Goal: Information Seeking & Learning: Check status

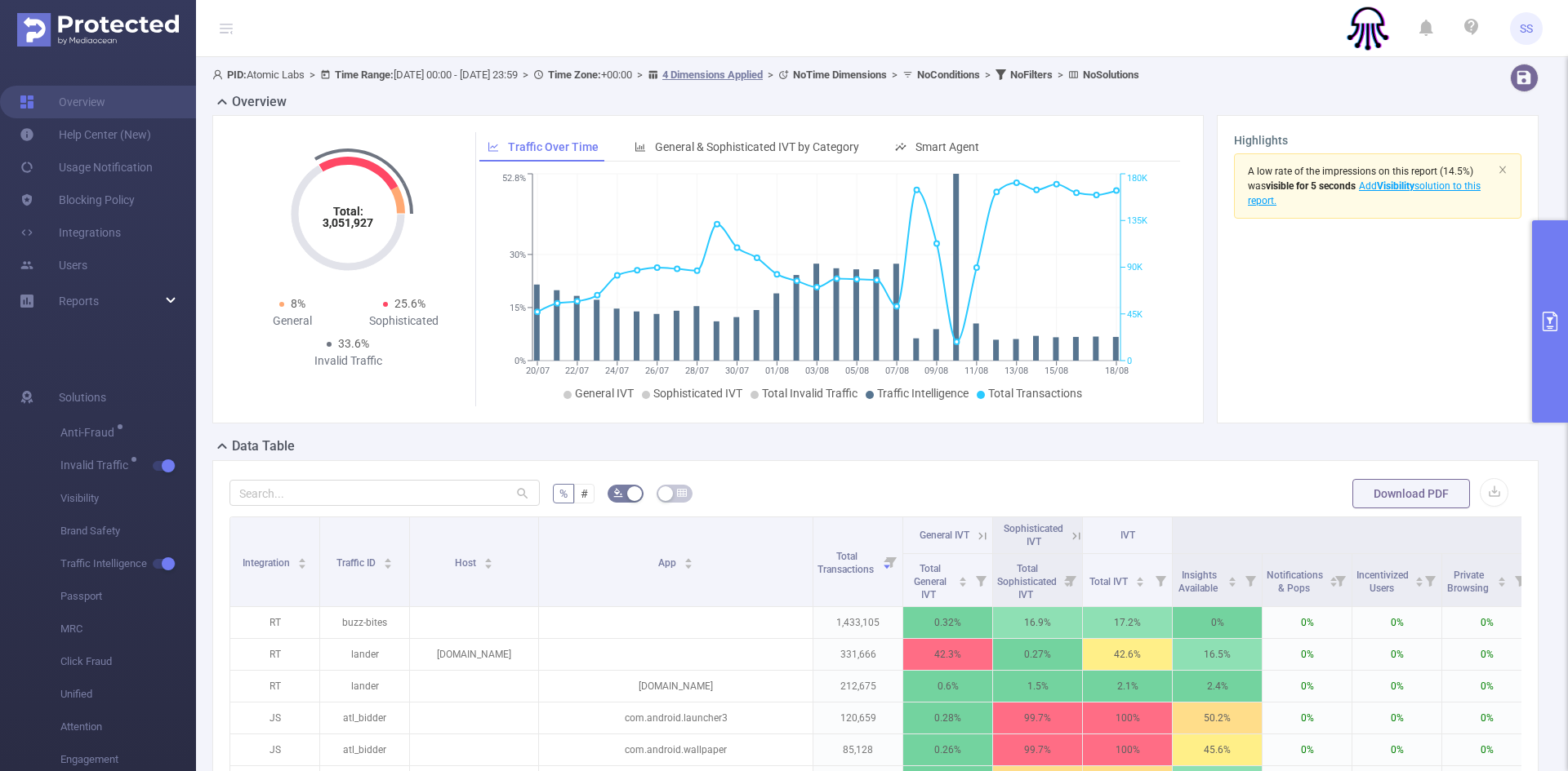
scroll to position [245, 0]
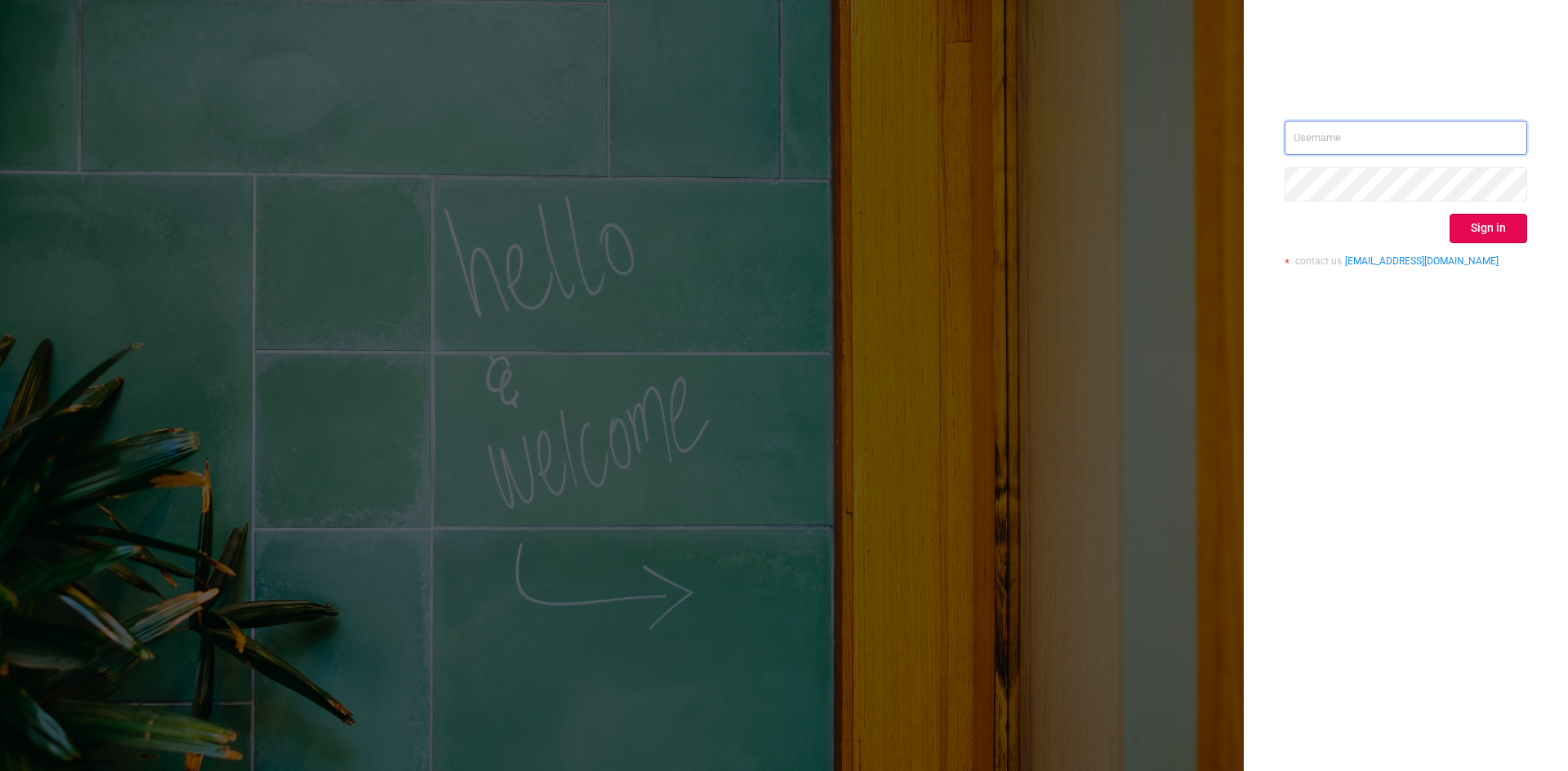
click at [1324, 142] on input "text" at bounding box center [1405, 137] width 243 height 34
type input "[PERSON_NAME][EMAIL_ADDRESS][DOMAIN_NAME]"
click at [1497, 218] on button "Sign in" at bounding box center [1489, 228] width 78 height 29
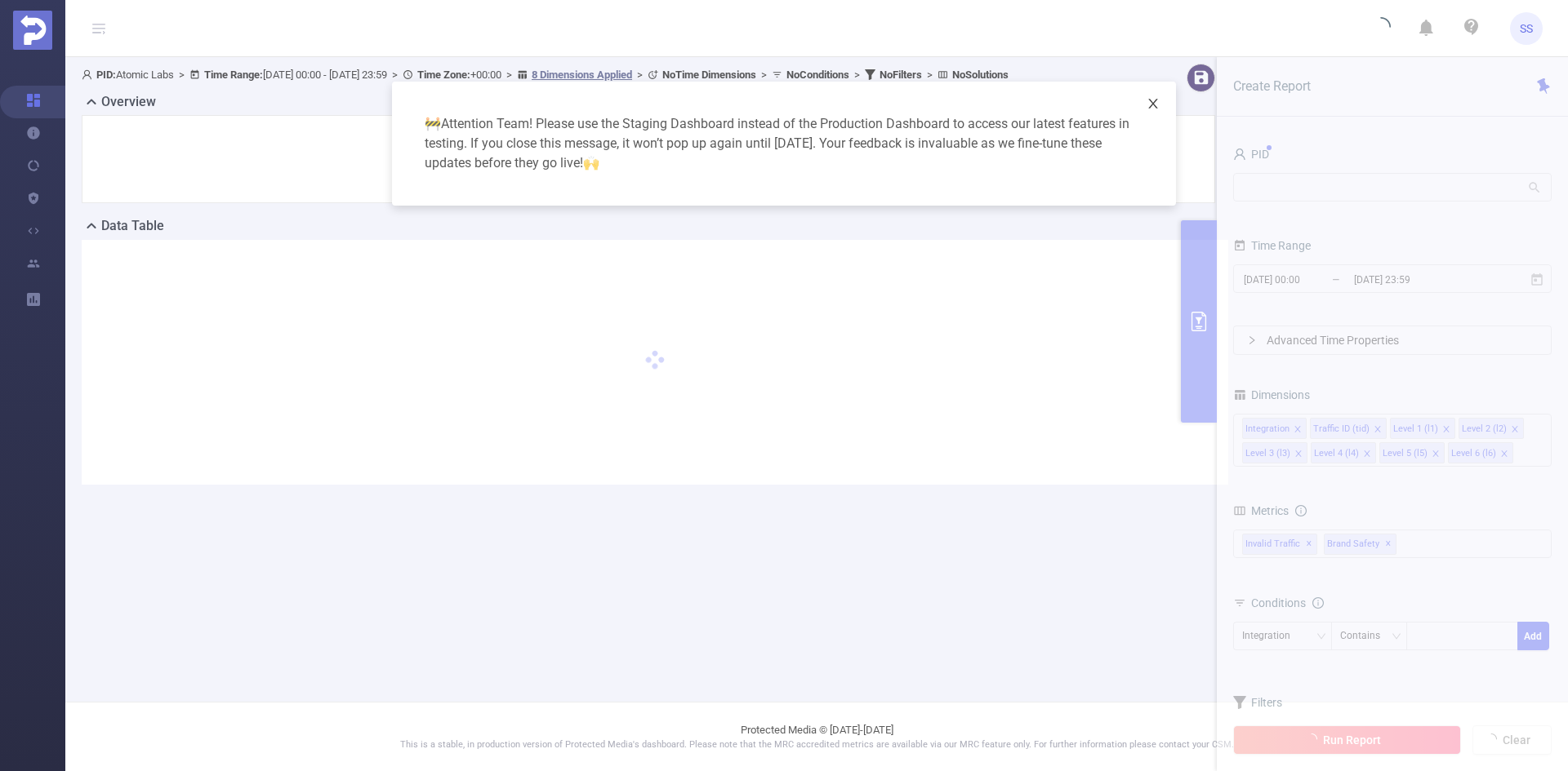
click at [1157, 103] on icon "icon: close" at bounding box center [1153, 103] width 13 height 13
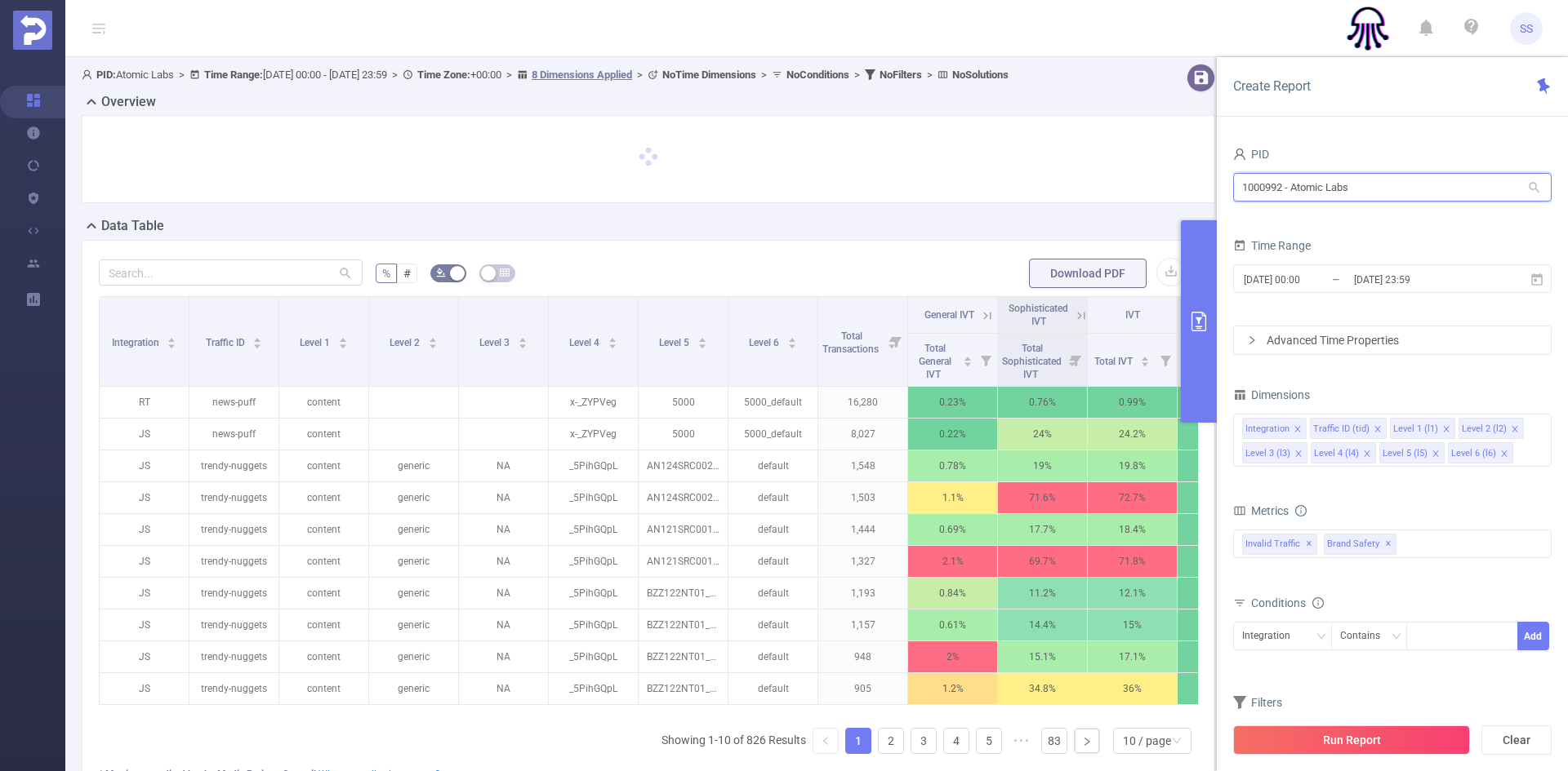
drag, startPoint x: 1391, startPoint y: 195, endPoint x: 1039, endPoint y: 155, distance: 354.3
click at [1039, 155] on section "PID: Atomic Labs > Time Range: [DATE] 00:00 - [DATE] 23:59 > Time Zone: +00:00 …" at bounding box center [816, 478] width 1503 height 841
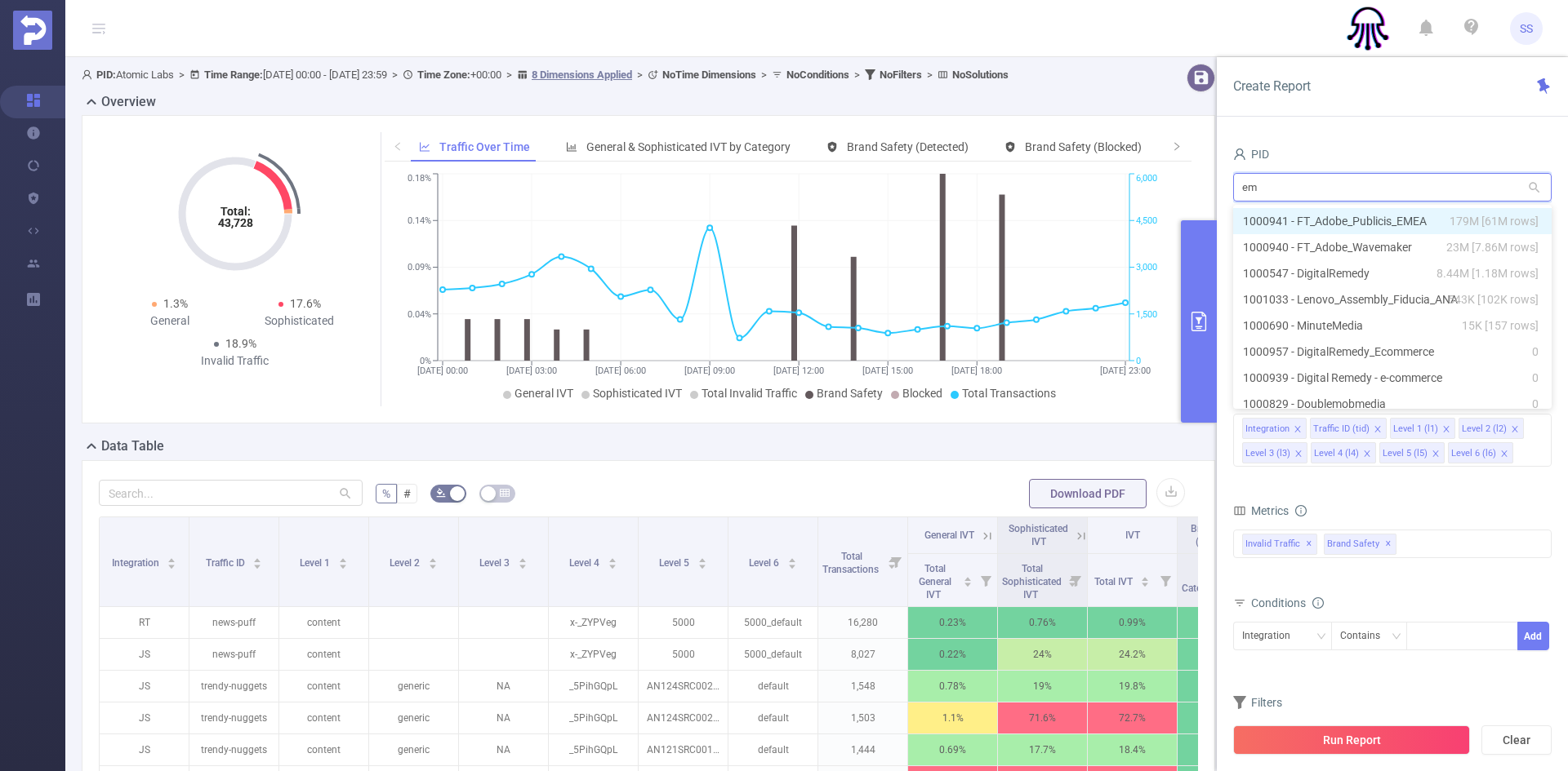
type input "eme"
click at [1451, 224] on span "179M [61M rows]" at bounding box center [1494, 221] width 89 height 18
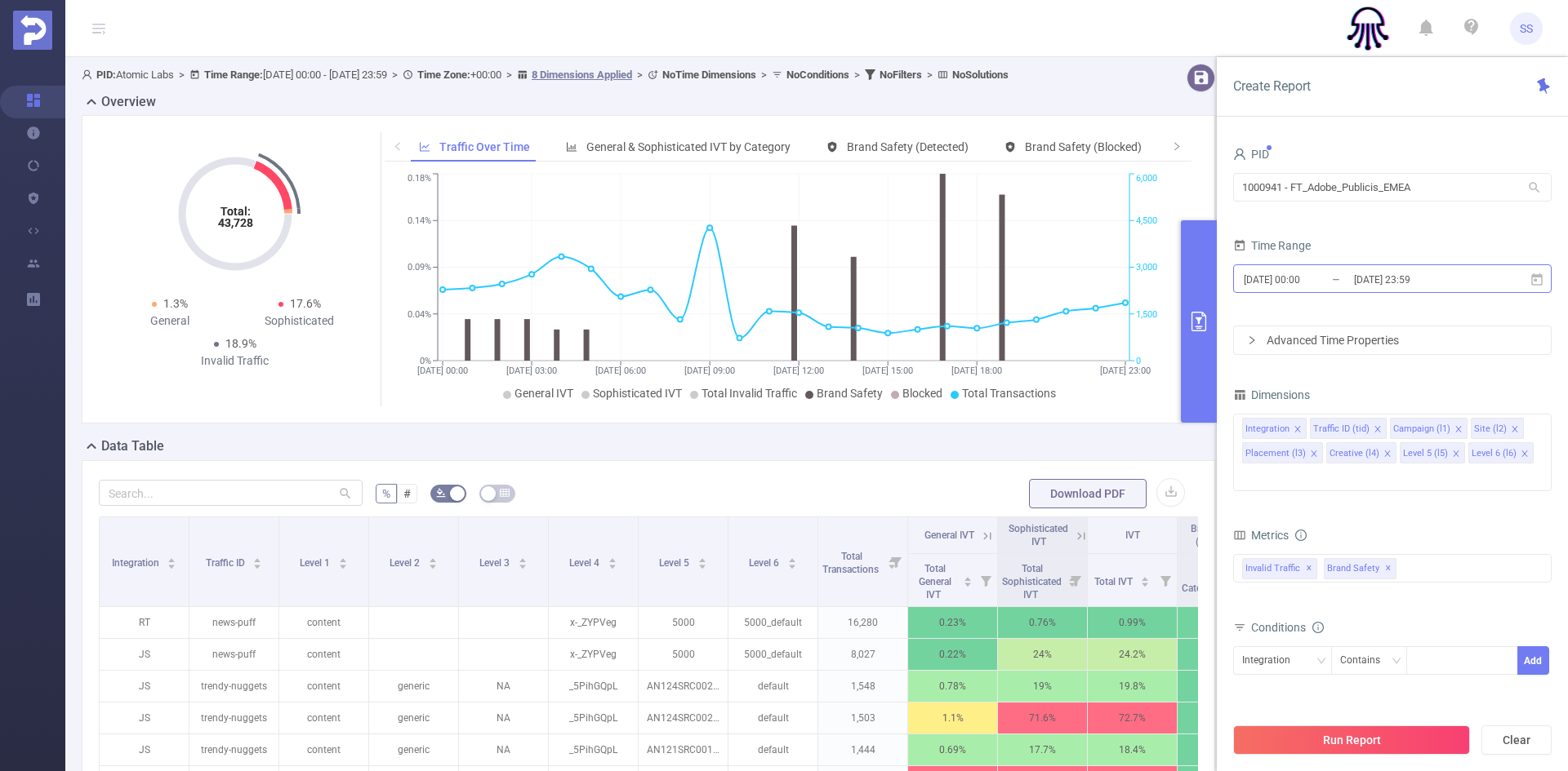
click at [1334, 287] on input "[DATE] 00:00" at bounding box center [1309, 280] width 133 height 22
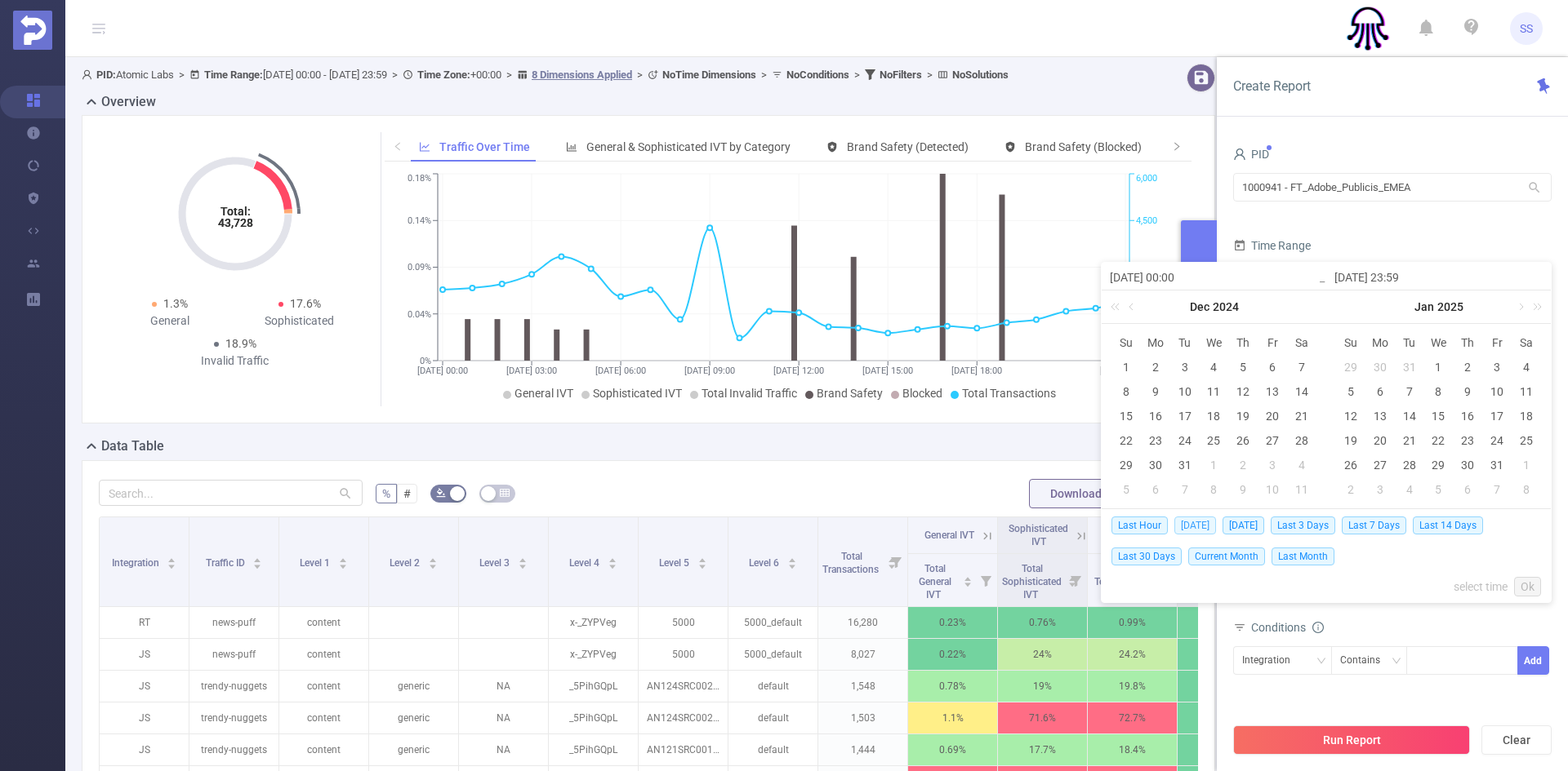
click at [1203, 525] on span "[DATE]" at bounding box center [1195, 525] width 42 height 18
type input "[DATE] 00:00"
type input "[DATE] 23:59"
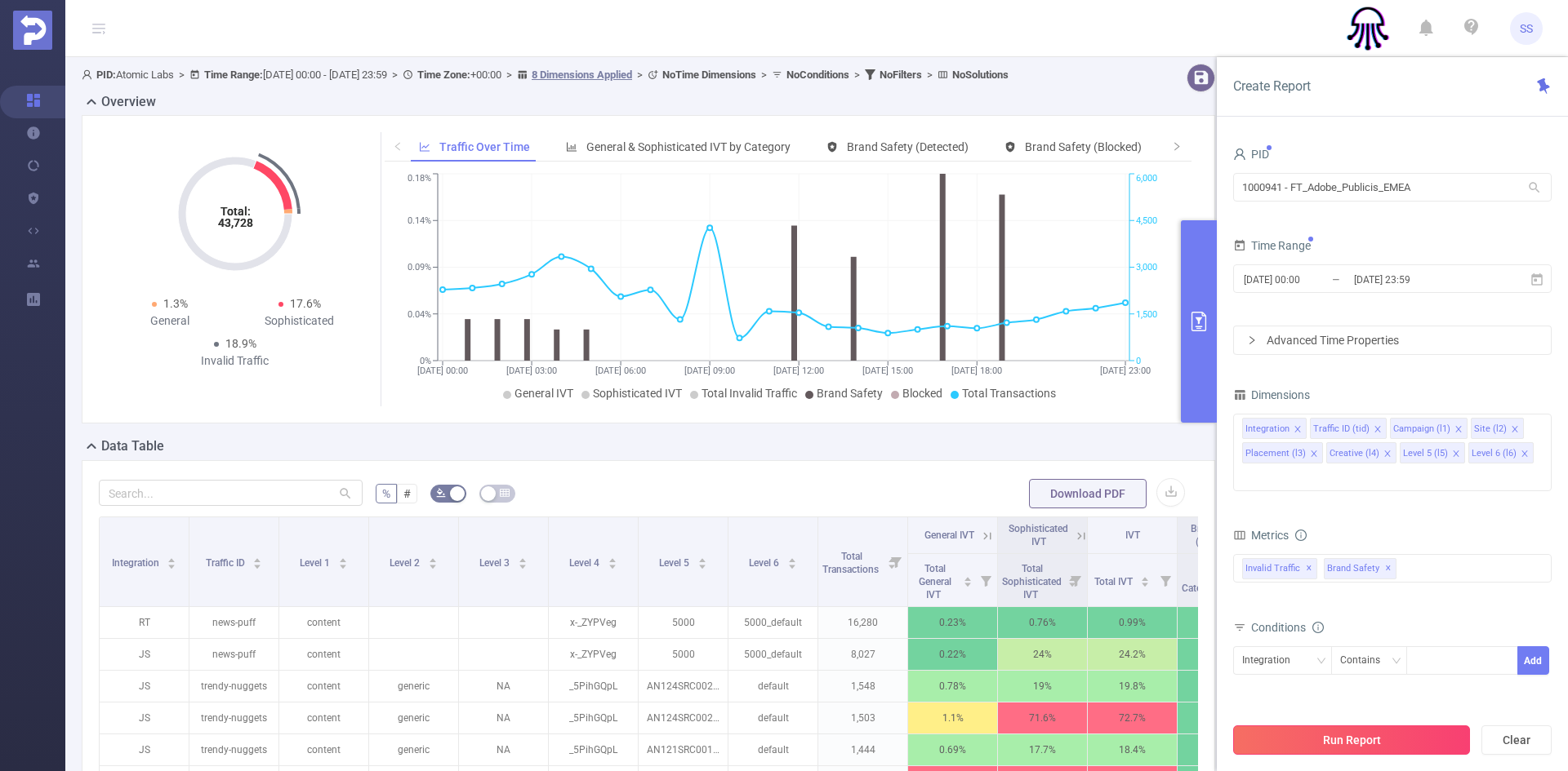
click at [1400, 736] on button "Run Report" at bounding box center [1352, 741] width 237 height 29
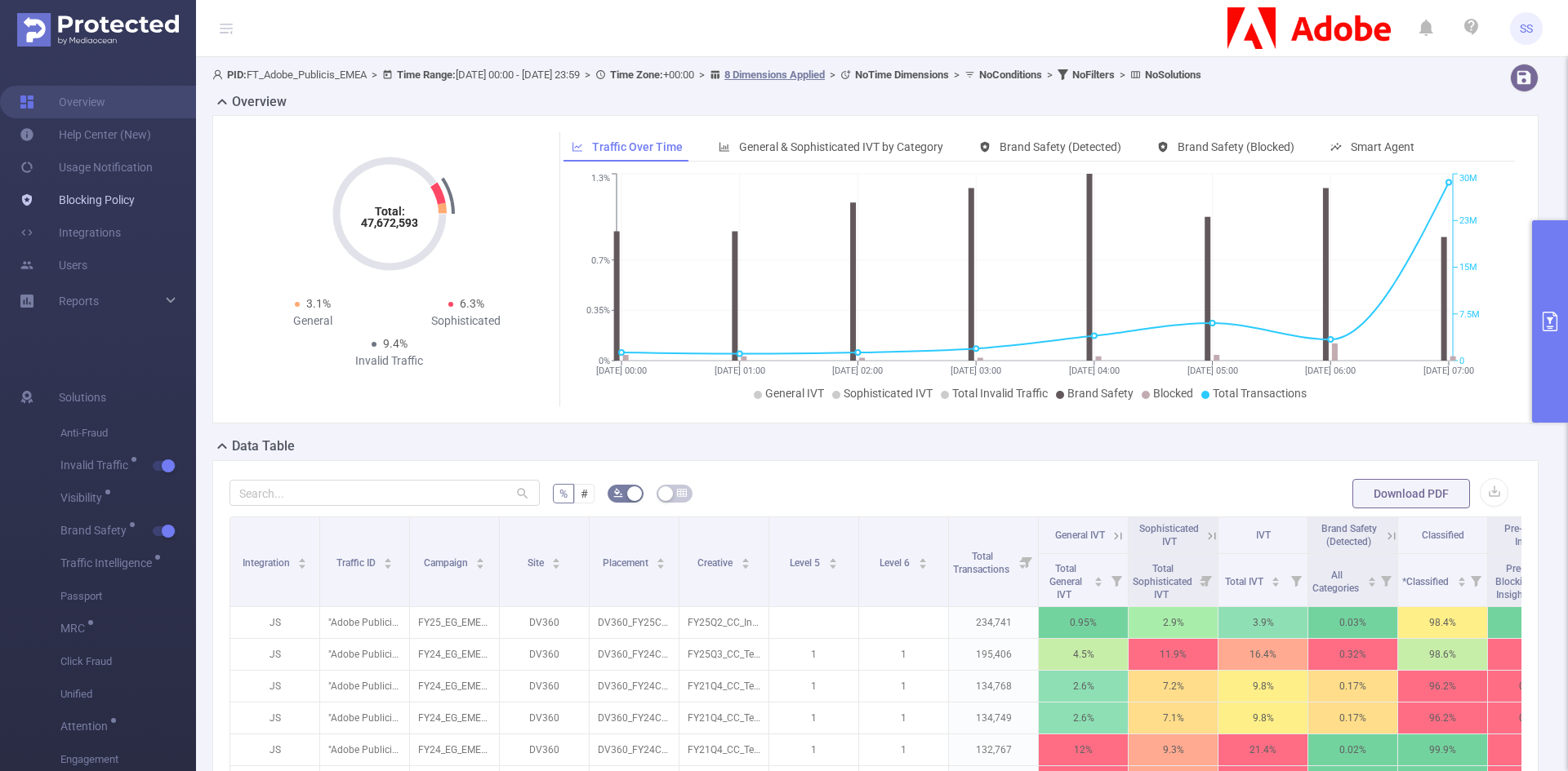
click at [93, 206] on link "Blocking Policy" at bounding box center [77, 199] width 115 height 32
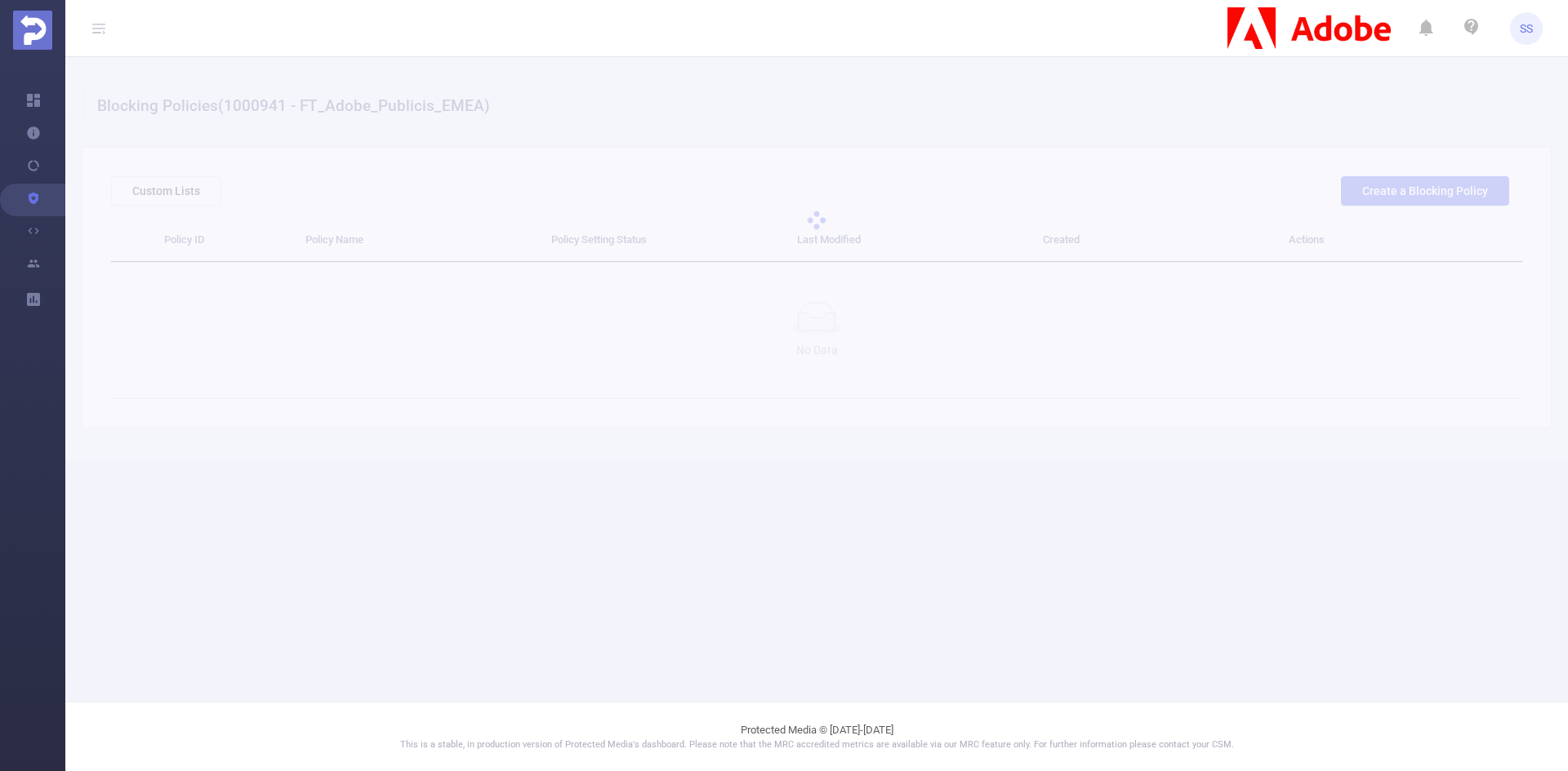
click at [878, 135] on div at bounding box center [816, 220] width 1503 height 327
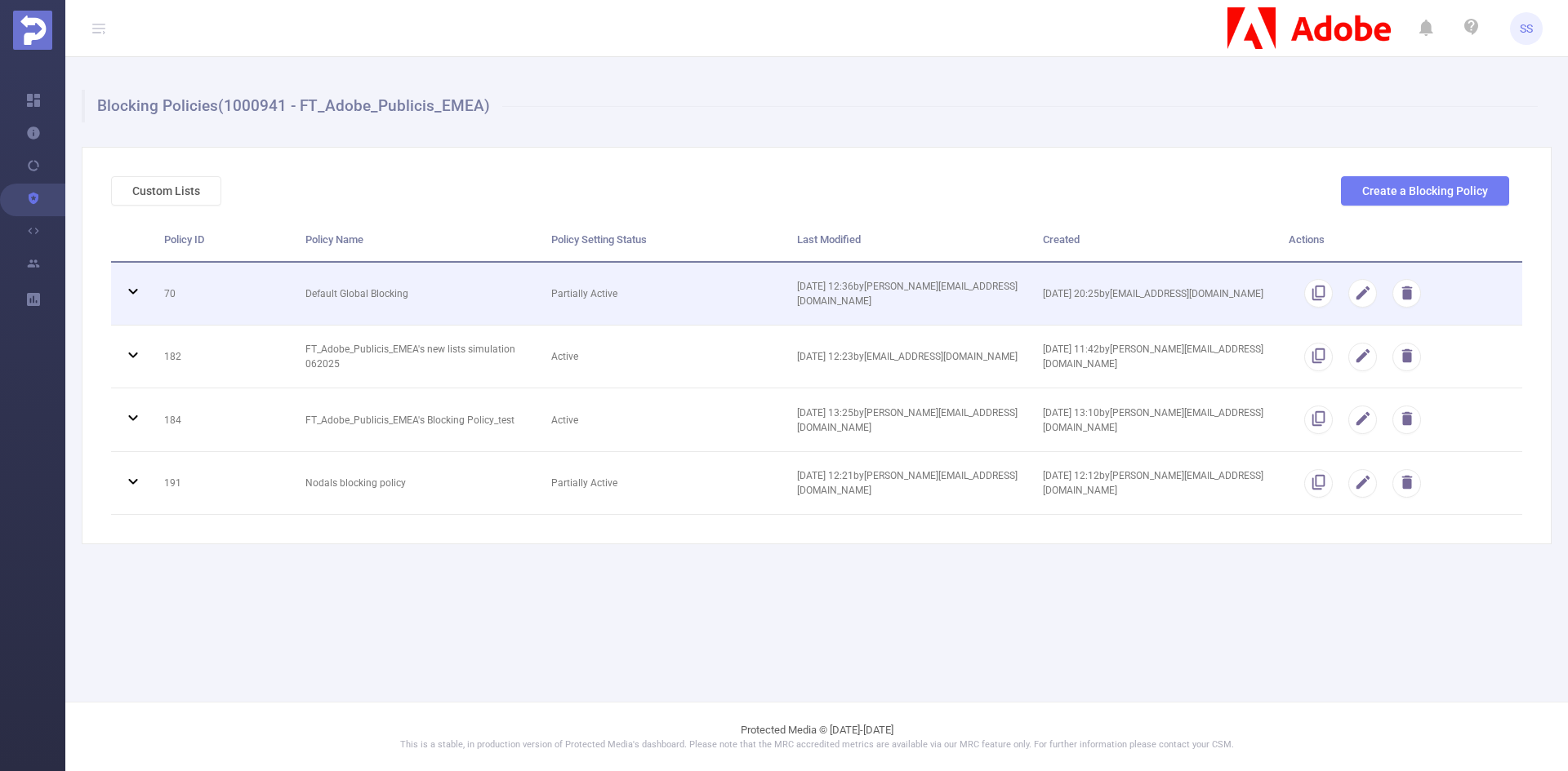
click at [381, 304] on td "Default Global Blocking" at bounding box center [416, 294] width 246 height 62
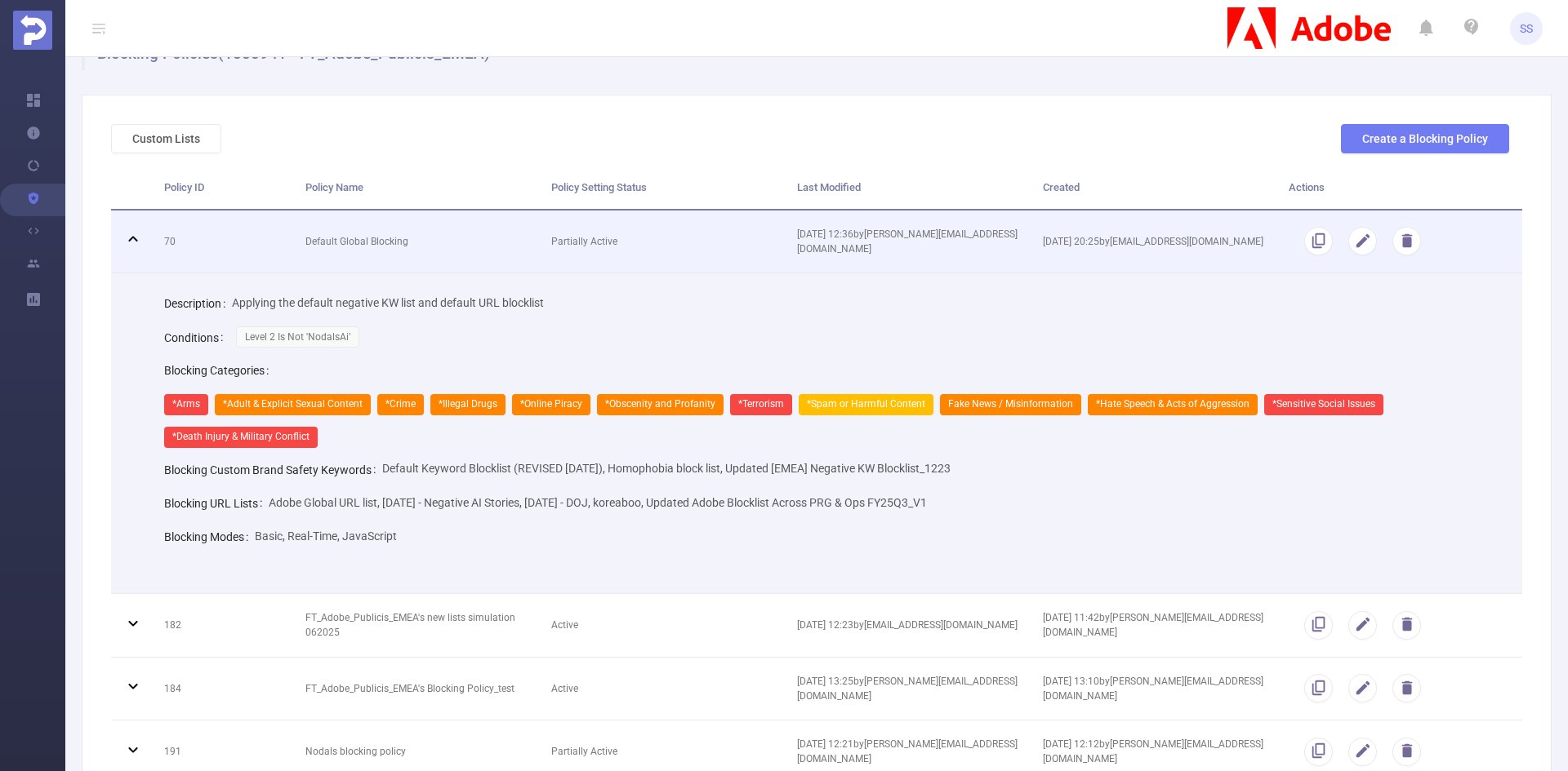
scroll to position [82, 0]
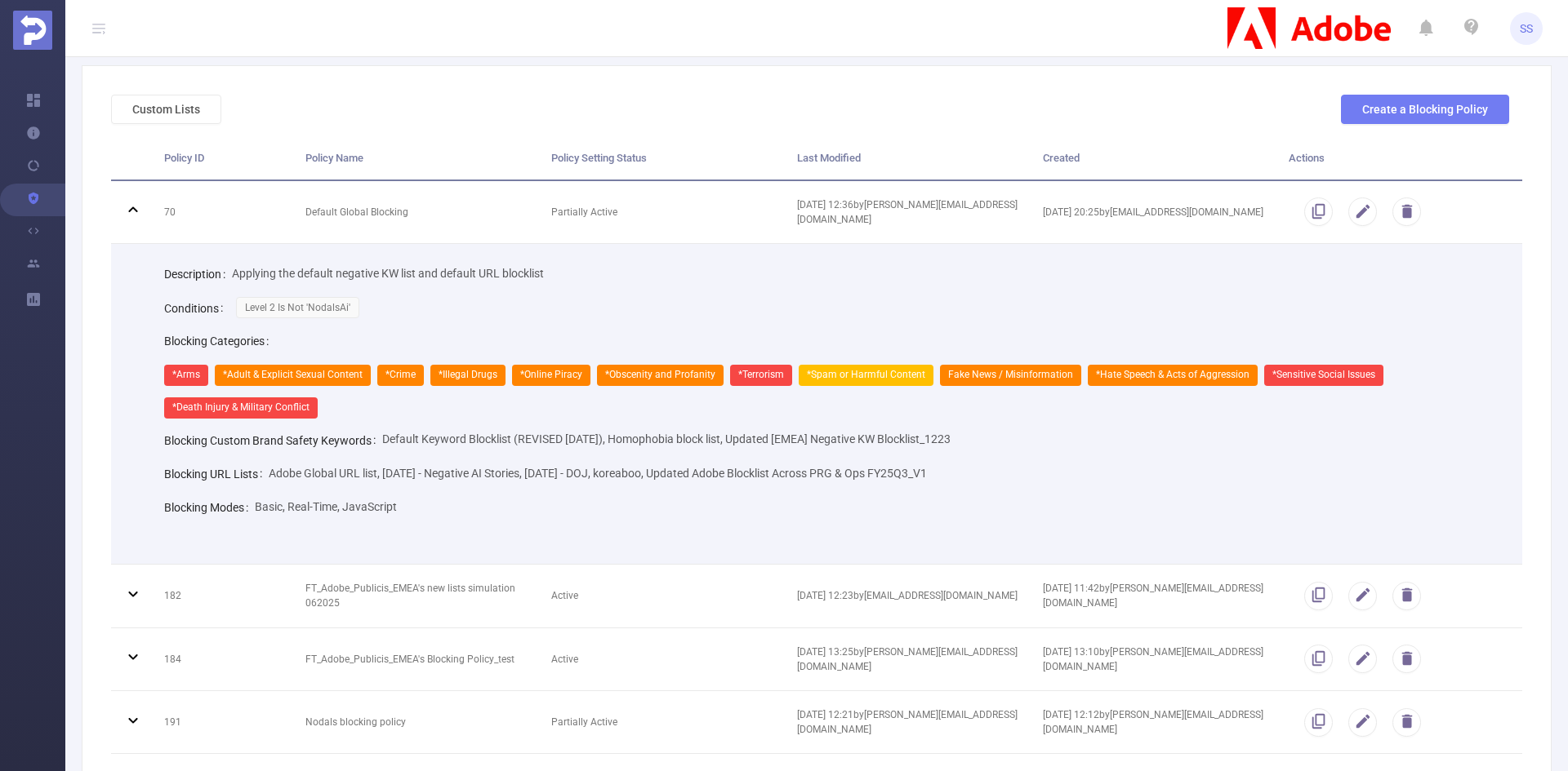
click at [150, 124] on div "Custom Lists Create a Blocking Policy" at bounding box center [809, 116] width 1411 height 43
click at [154, 113] on button "Custom Lists" at bounding box center [166, 109] width 110 height 29
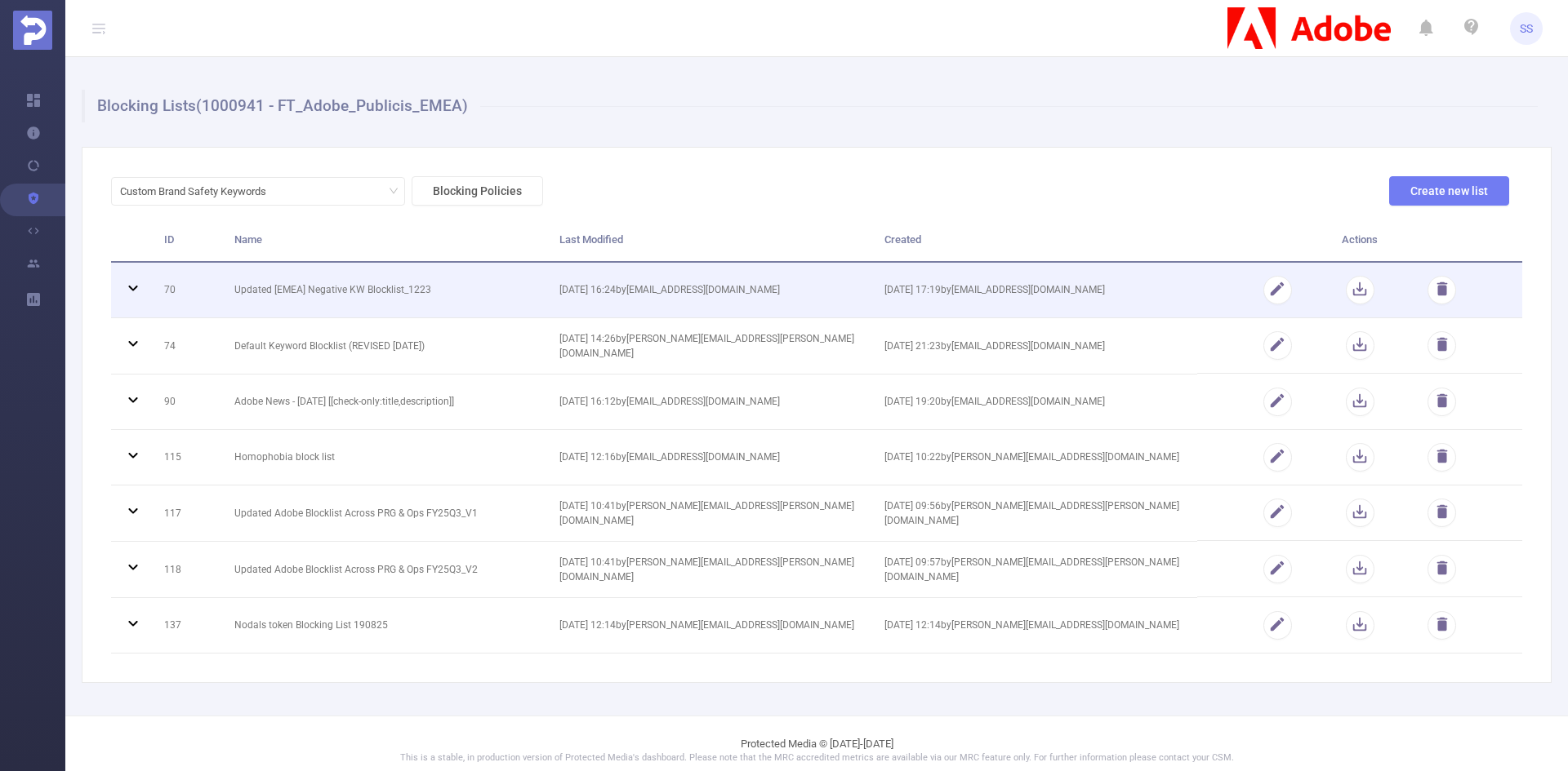
click at [910, 292] on span "[DATE] 17:19 by [EMAIL_ADDRESS][DOMAIN_NAME]" at bounding box center [995, 289] width 220 height 12
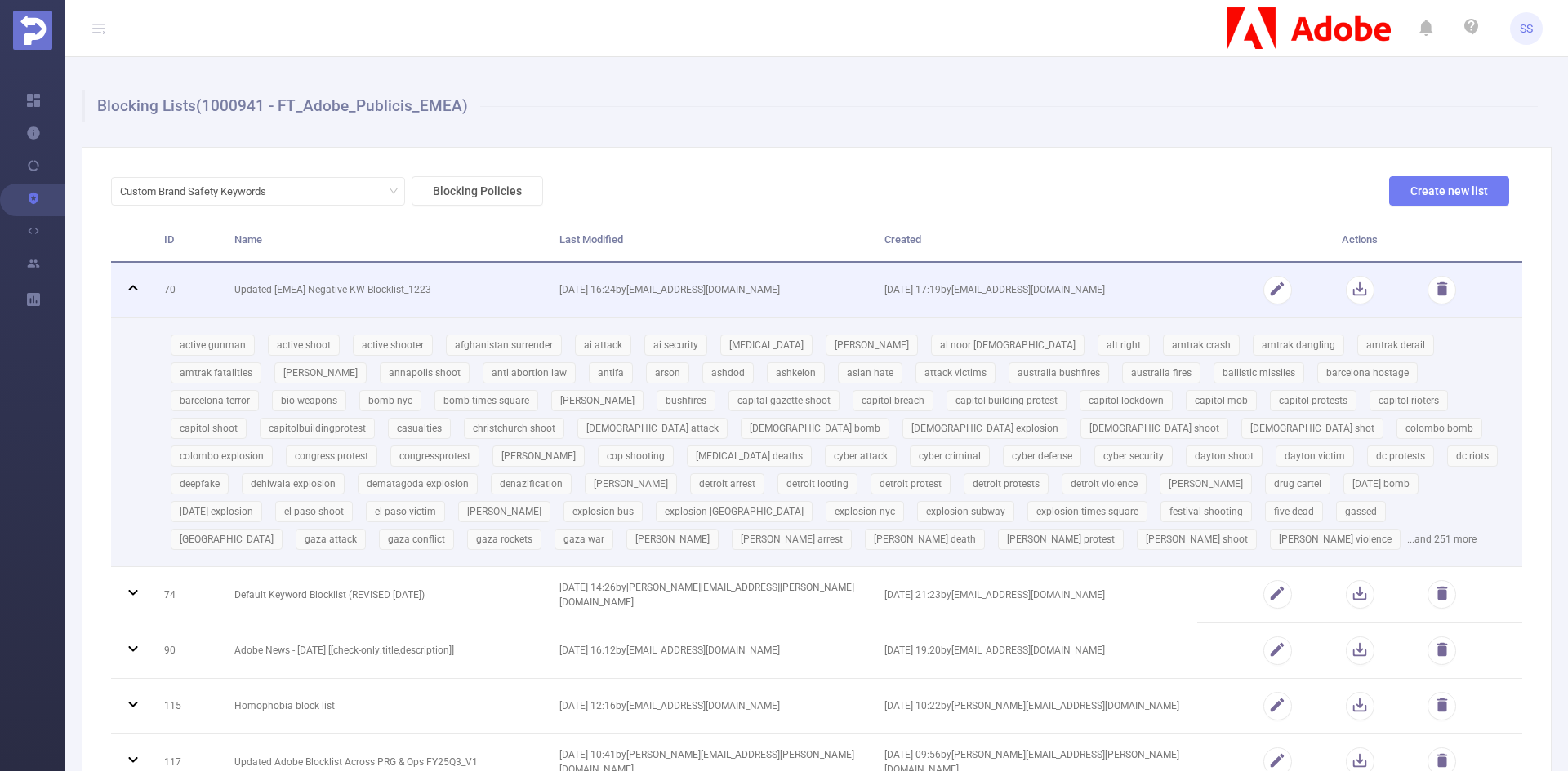
click at [910, 292] on span "[DATE] 17:19 by [EMAIL_ADDRESS][DOMAIN_NAME]" at bounding box center [995, 289] width 220 height 12
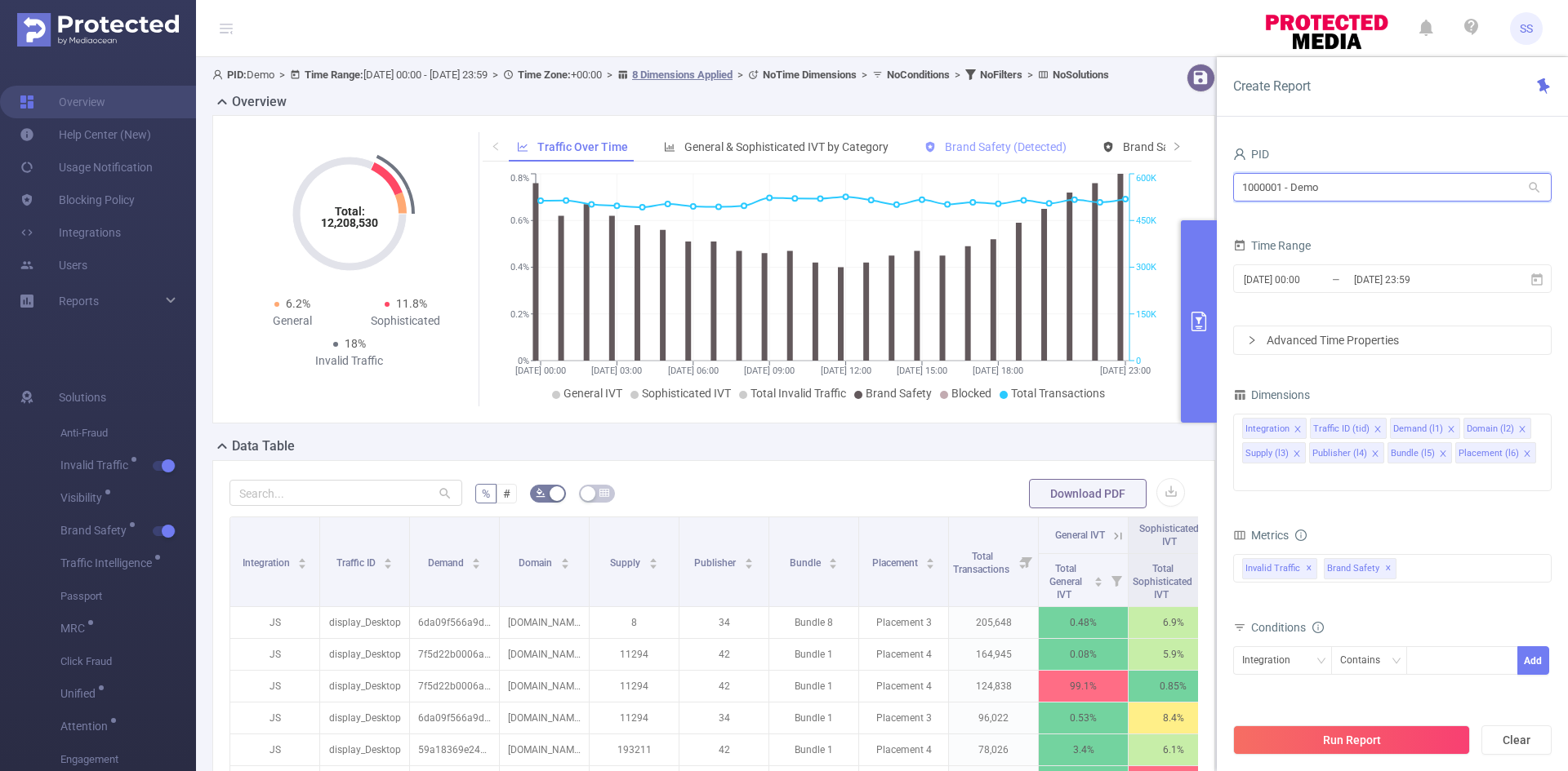
drag, startPoint x: 1390, startPoint y: 187, endPoint x: 1058, endPoint y: 171, distance: 332.4
click at [1058, 171] on section "PID: Demo > Time Range: 2024-12-09 00:00 - 2024-12-09 23:59 > Time Zone: +00:00…" at bounding box center [882, 589] width 1372 height 1062
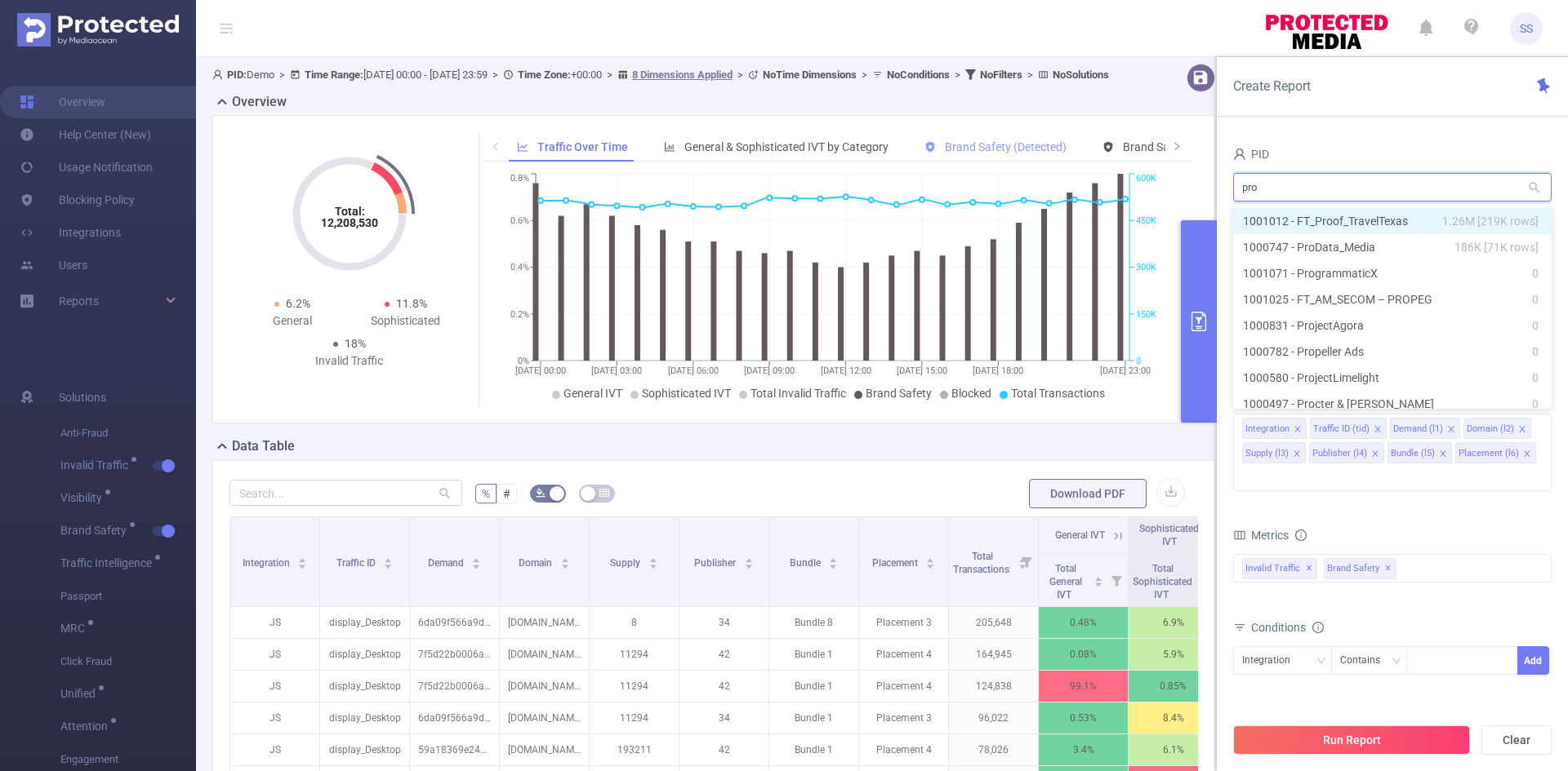
type input "prog"
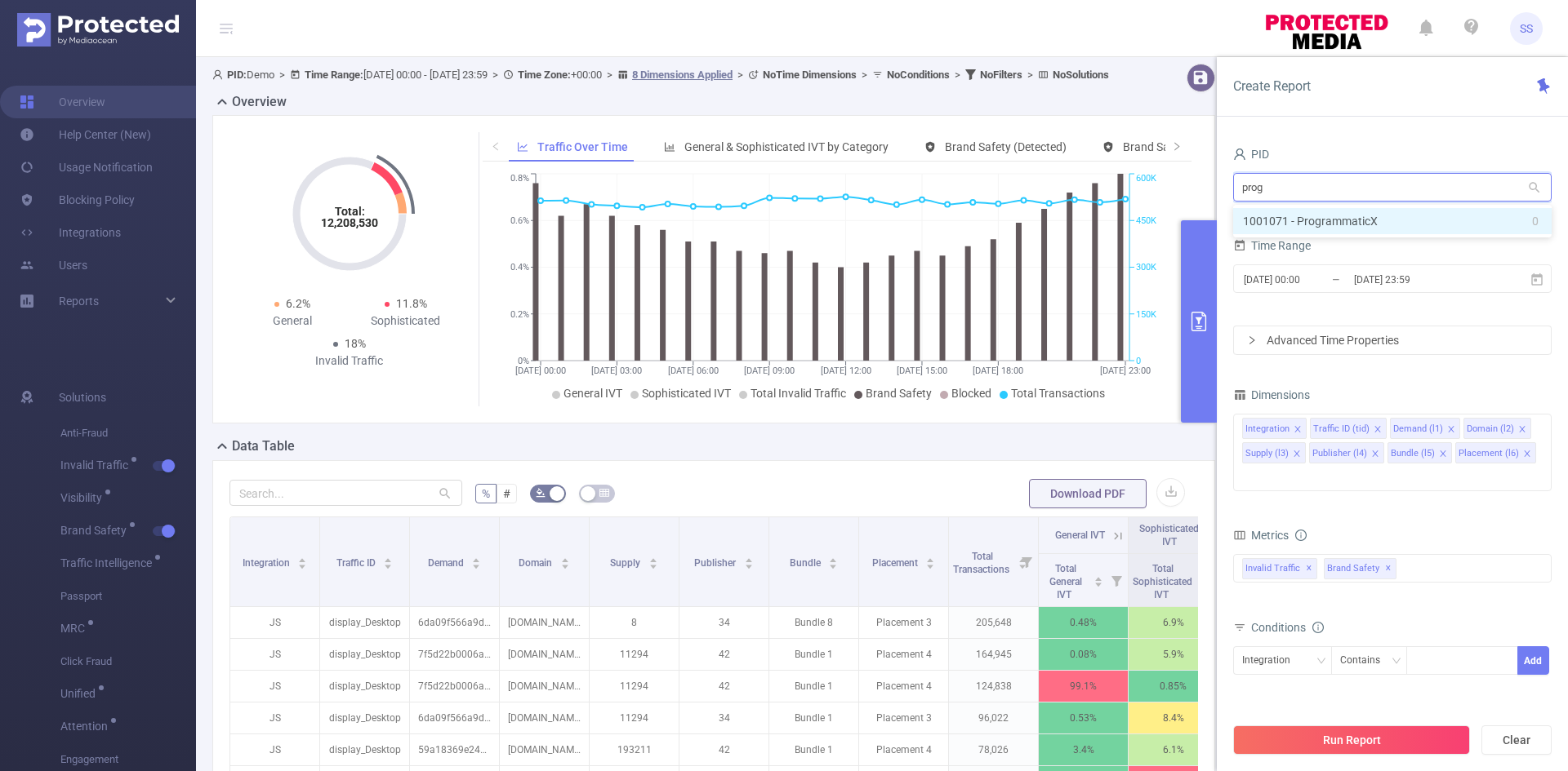
click at [1459, 216] on li "1001071 - ProgrammaticX 0" at bounding box center [1392, 221] width 319 height 26
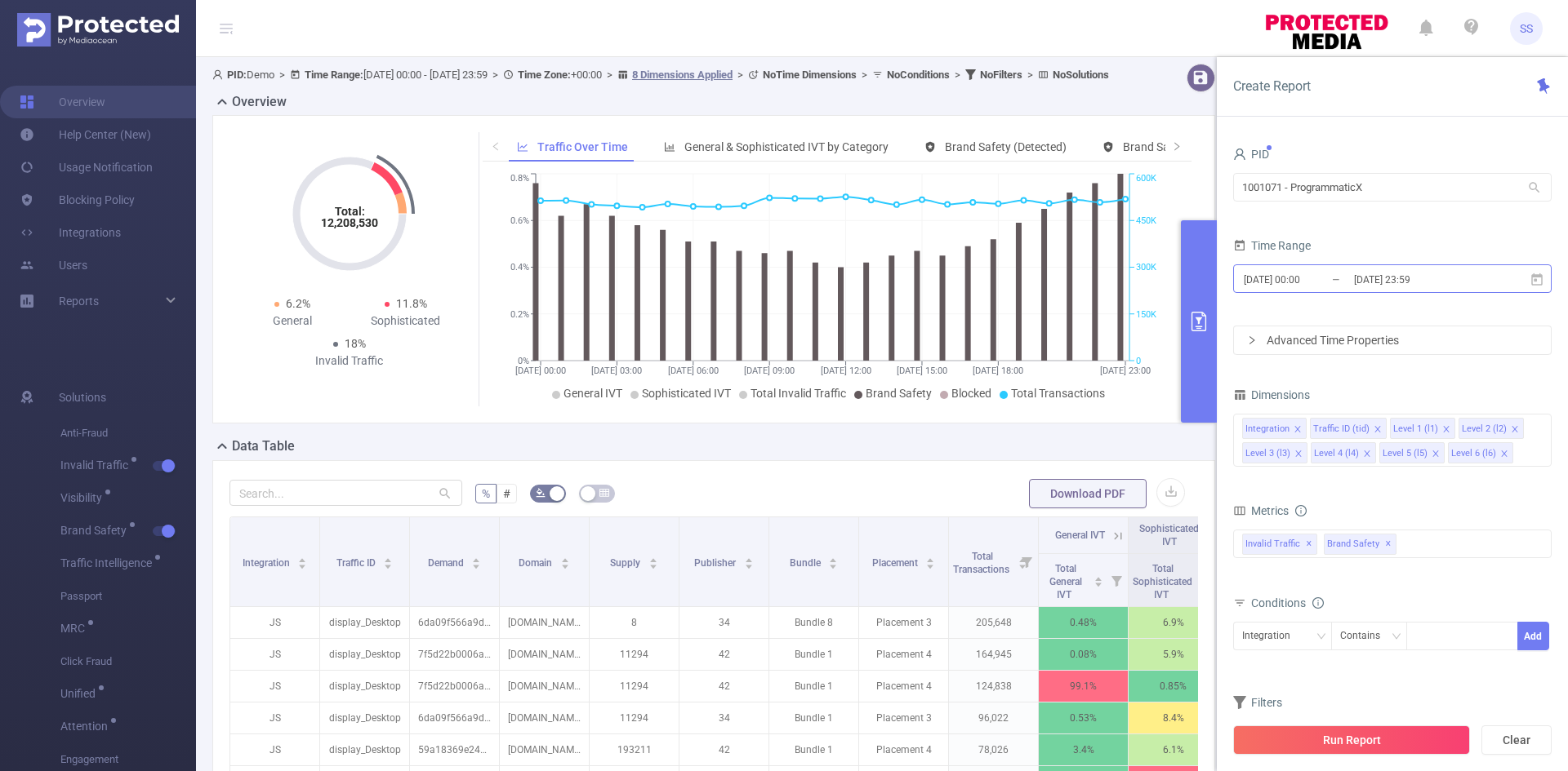
click at [1429, 279] on input "[DATE] 23:59" at bounding box center [1419, 280] width 133 height 22
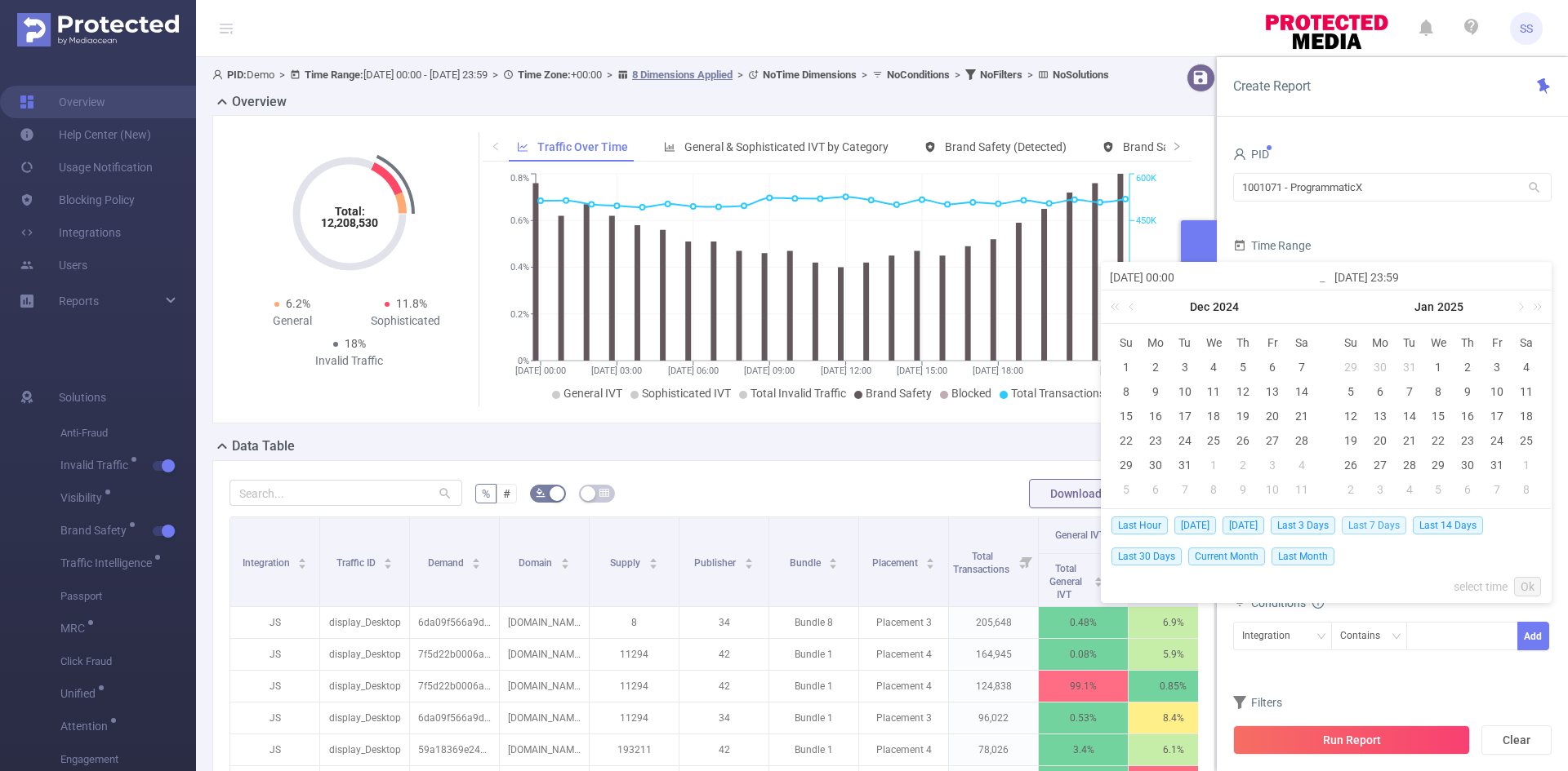
click at [1360, 525] on span "Last 7 Days" at bounding box center [1374, 525] width 64 height 18
type input "2025-08-13 00:00"
type input "2025-08-19 23:59"
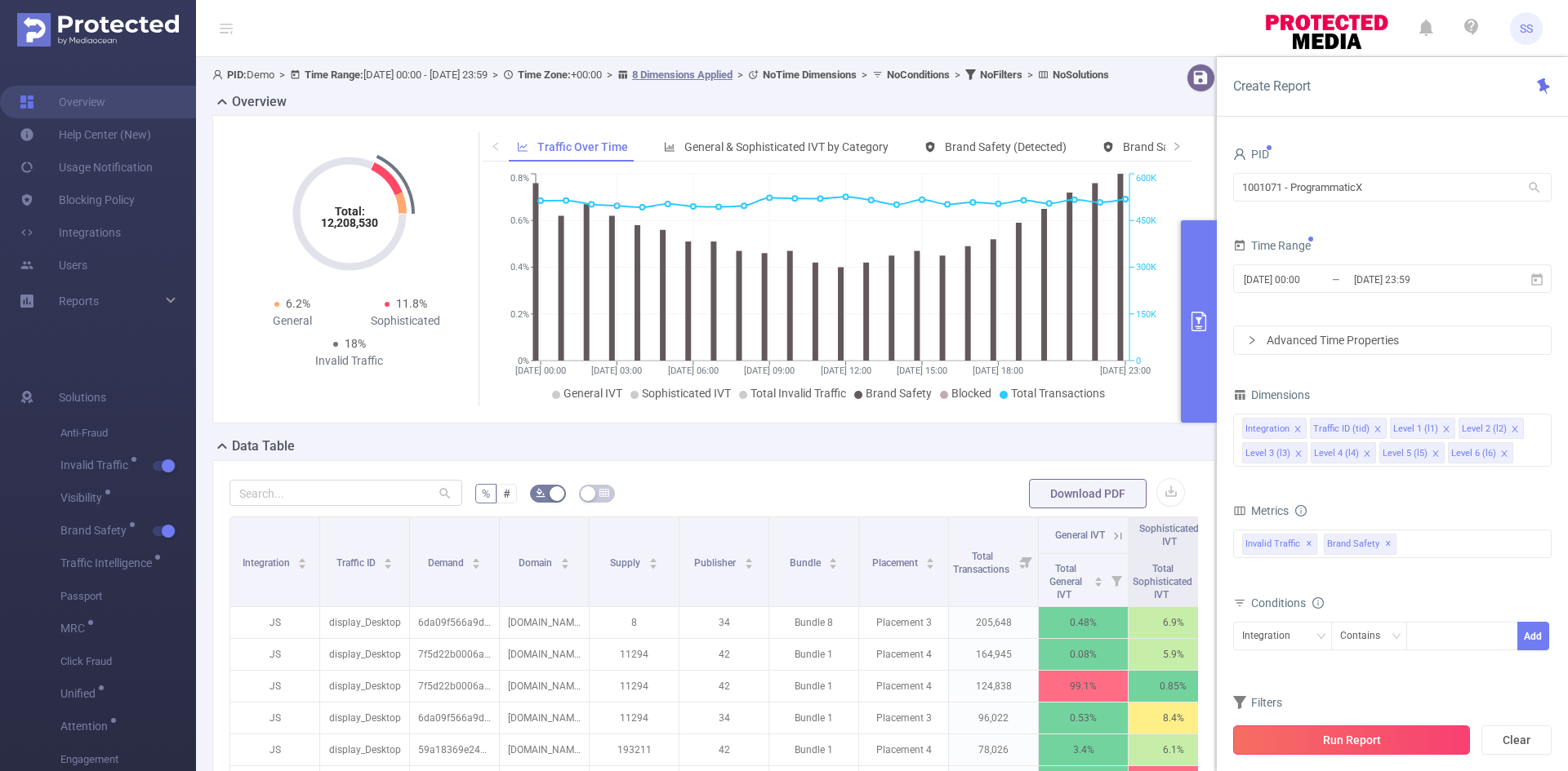
click at [1390, 749] on button "Run Report" at bounding box center [1352, 741] width 237 height 29
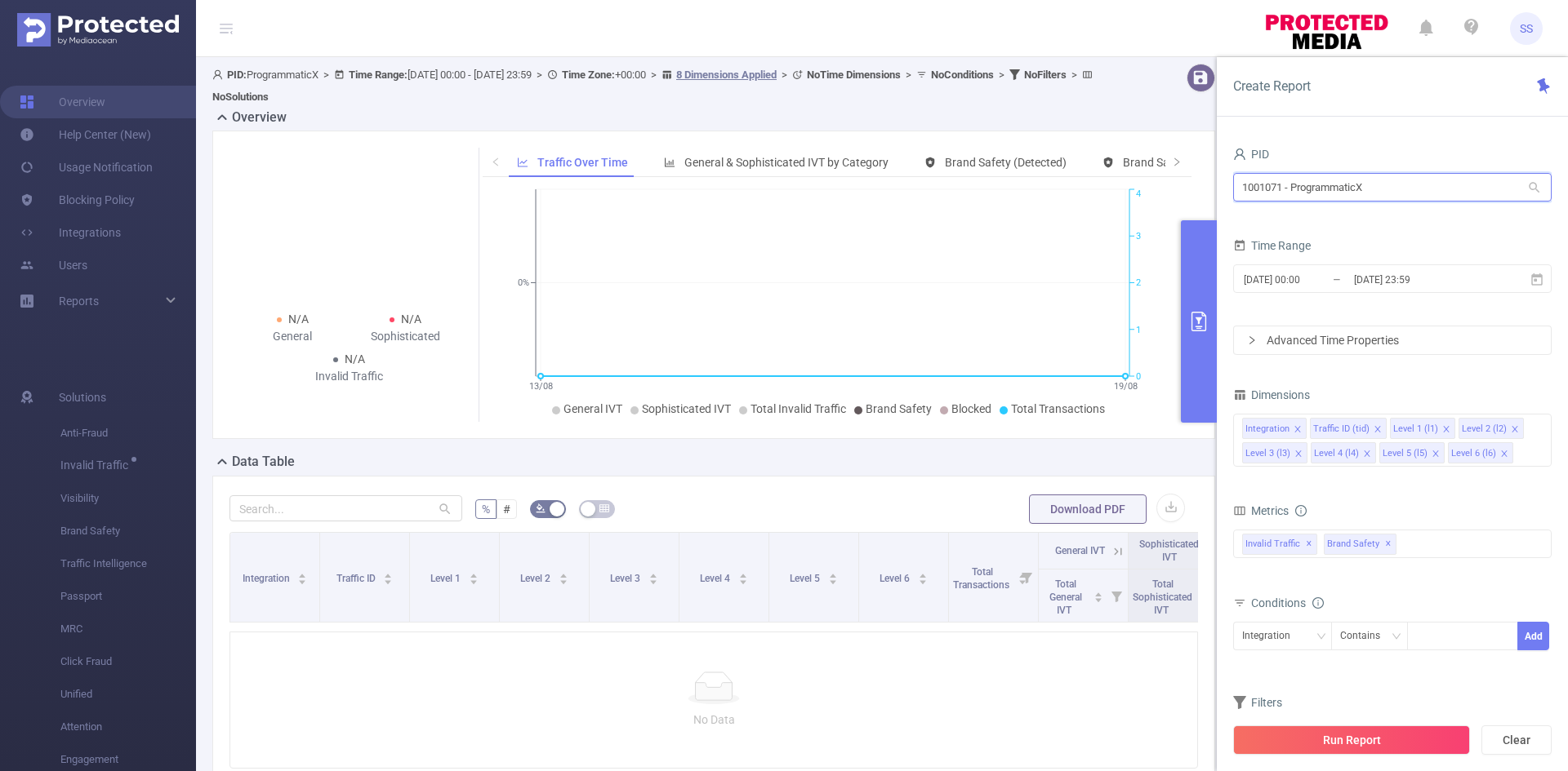
drag, startPoint x: 1435, startPoint y: 188, endPoint x: 1169, endPoint y: 188, distance: 266.0
click at [1169, 188] on section "PID: ProgrammaticX > Time Range: 2025-08-13 00:00 - 2025-08-19 23:59 > Time Zon…" at bounding box center [882, 479] width 1372 height 843
click at [1352, 158] on div "PID" at bounding box center [1392, 157] width 319 height 27
drag, startPoint x: 1281, startPoint y: 188, endPoint x: 1193, endPoint y: 190, distance: 88.0
click at [1193, 190] on section "PID: ProgrammaticX > Time Range: 2025-08-13 00:00 - 2025-08-19 23:59 > Time Zon…" at bounding box center [882, 479] width 1372 height 843
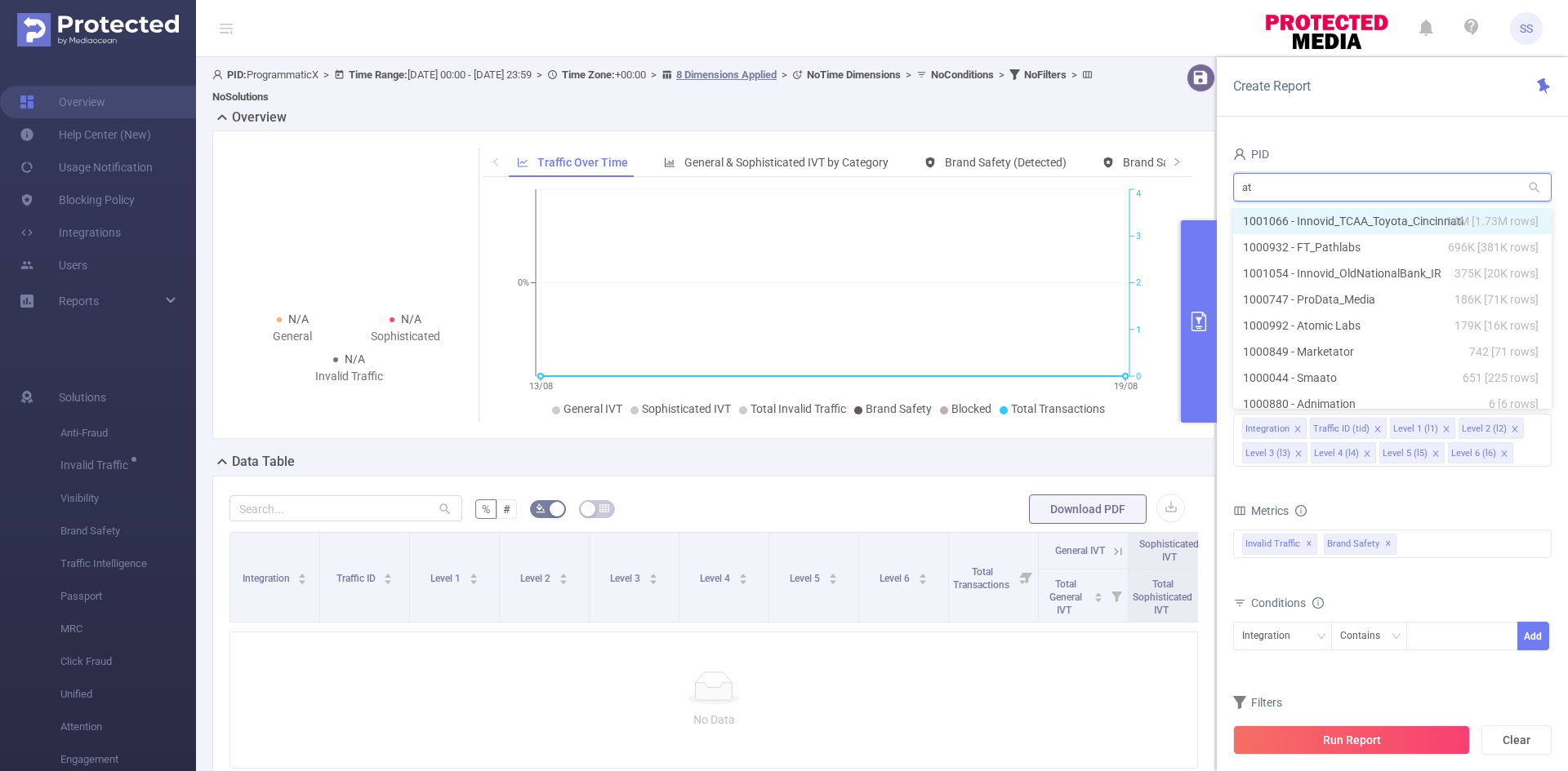
type input "ato"
click at [1374, 209] on li "1000992 - Atomic Labs 179K [16K rows]" at bounding box center [1392, 221] width 319 height 26
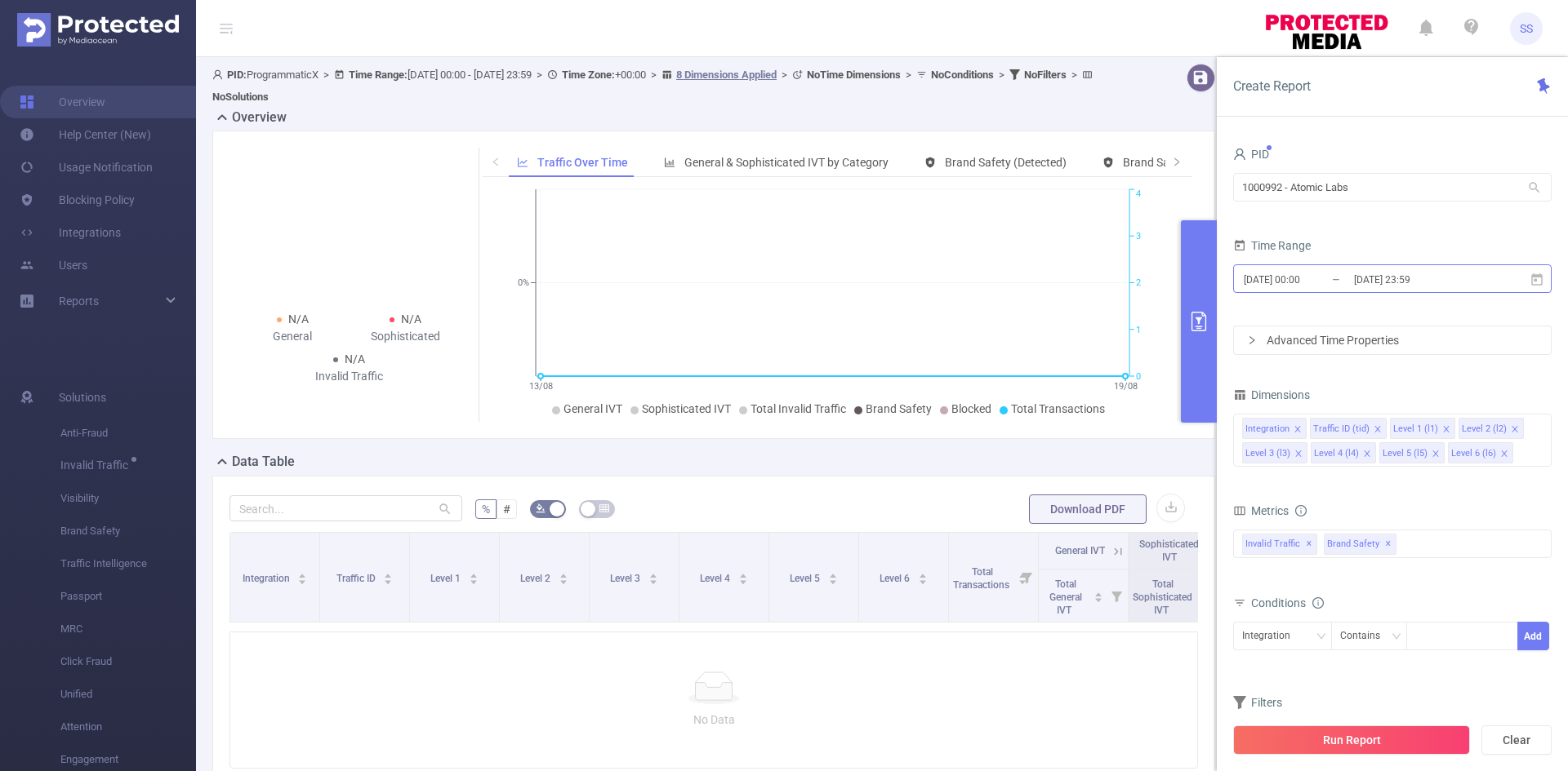
click at [1350, 276] on input "2025-08-13 00:00" at bounding box center [1309, 280] width 133 height 22
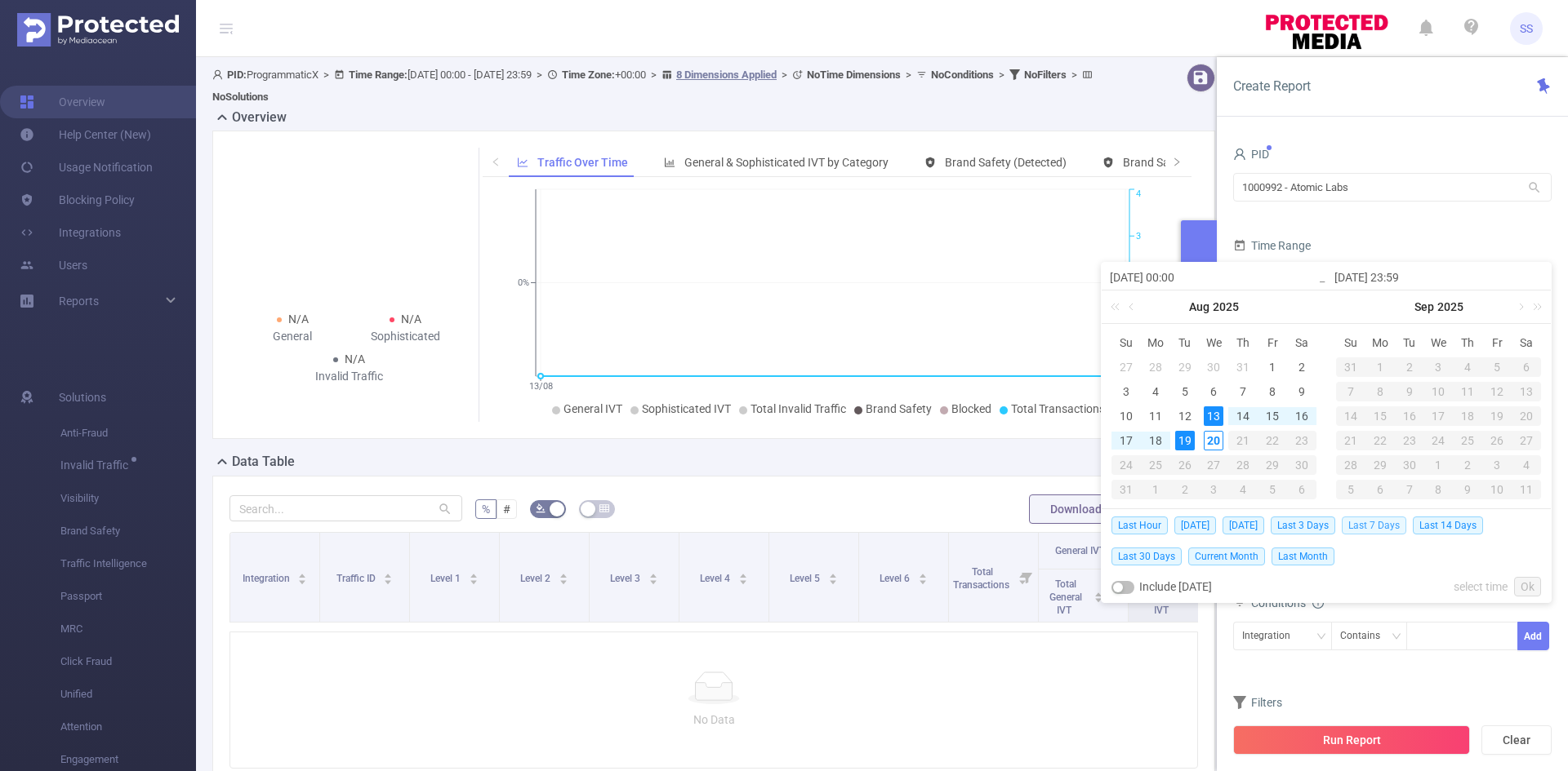
click at [1369, 520] on span "Last 7 Days" at bounding box center [1374, 525] width 64 height 18
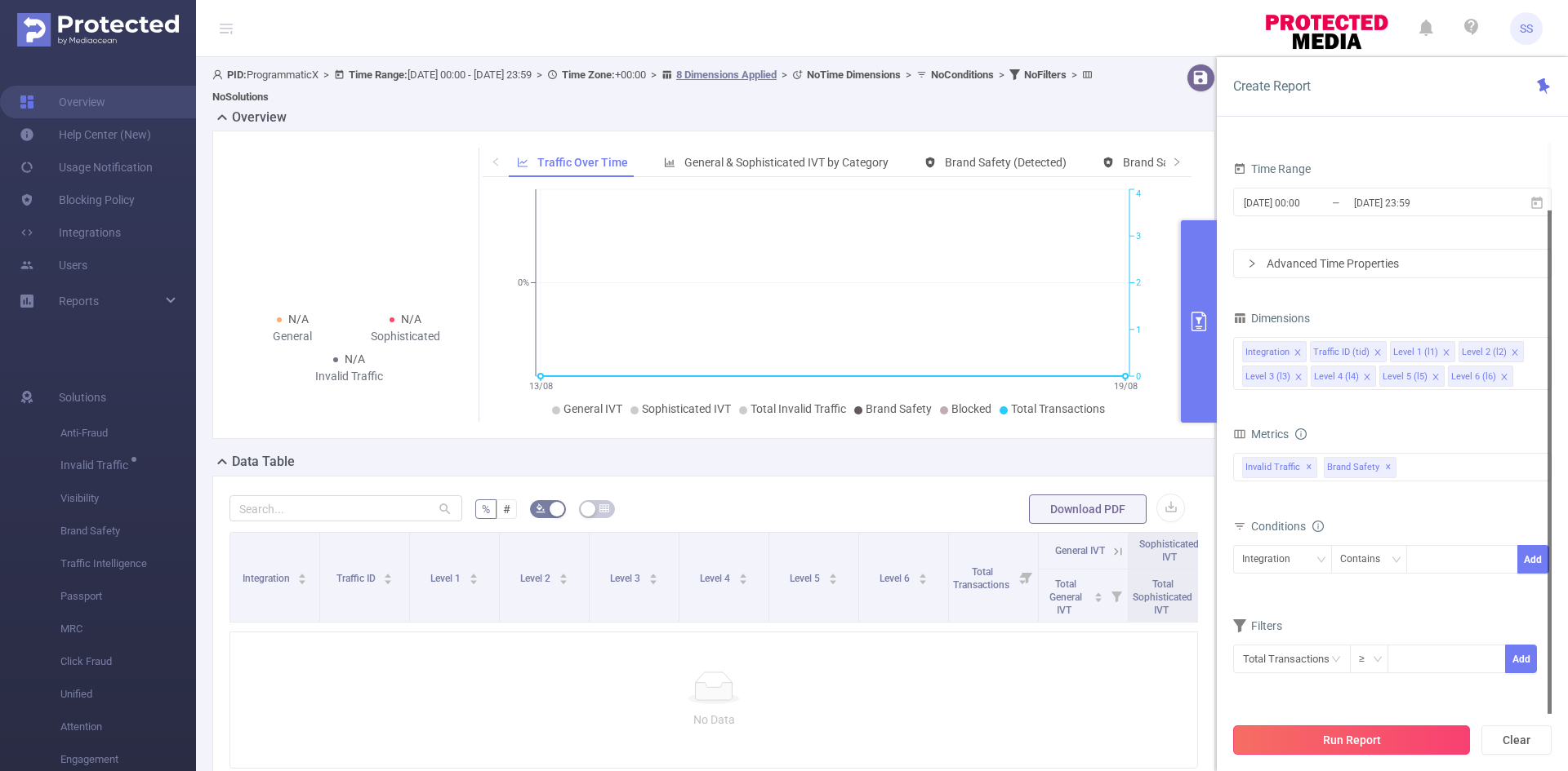
click at [1339, 741] on button "Run Report" at bounding box center [1352, 741] width 237 height 29
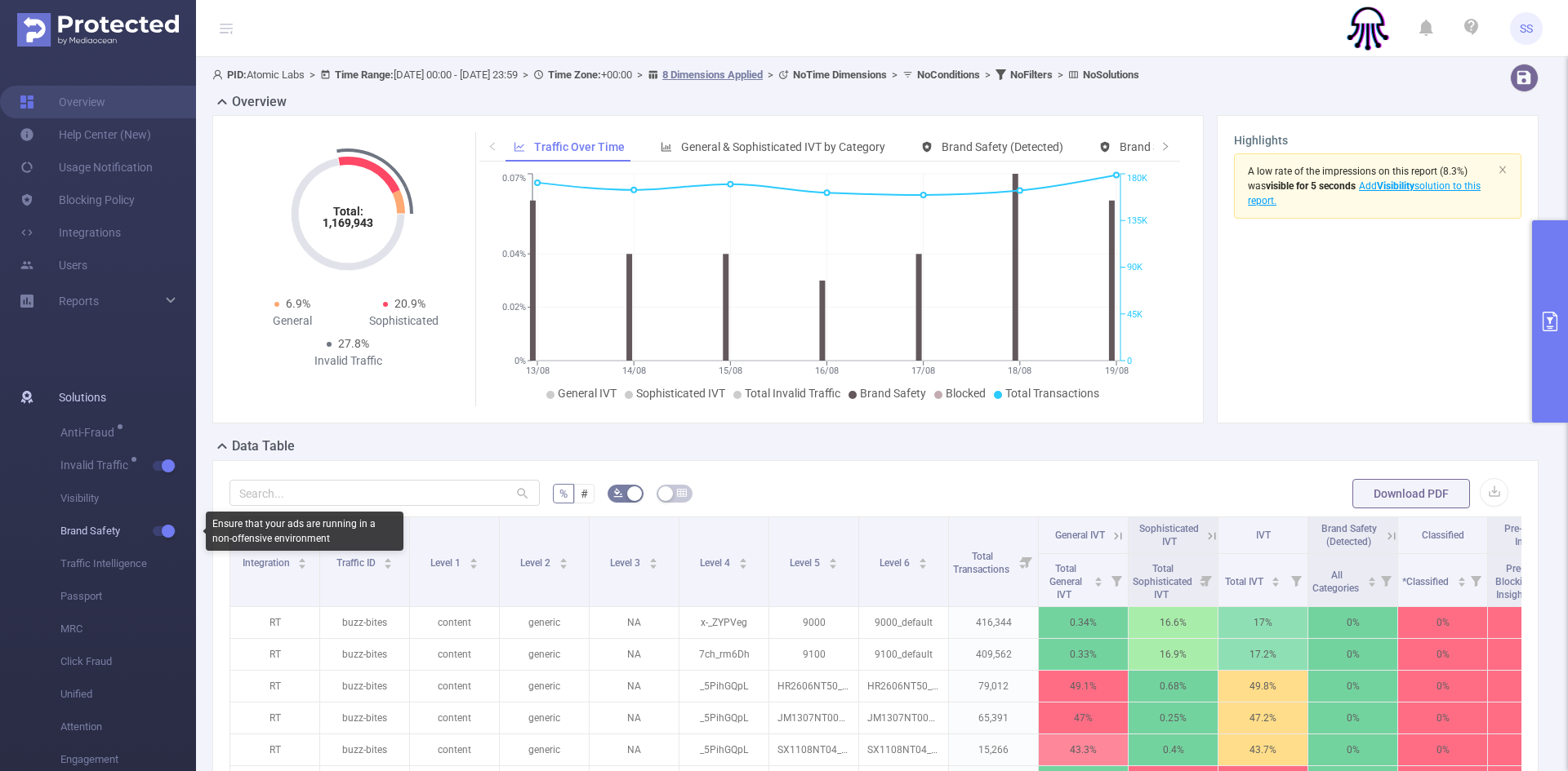
click at [157, 526] on button "button" at bounding box center [164, 531] width 22 height 10
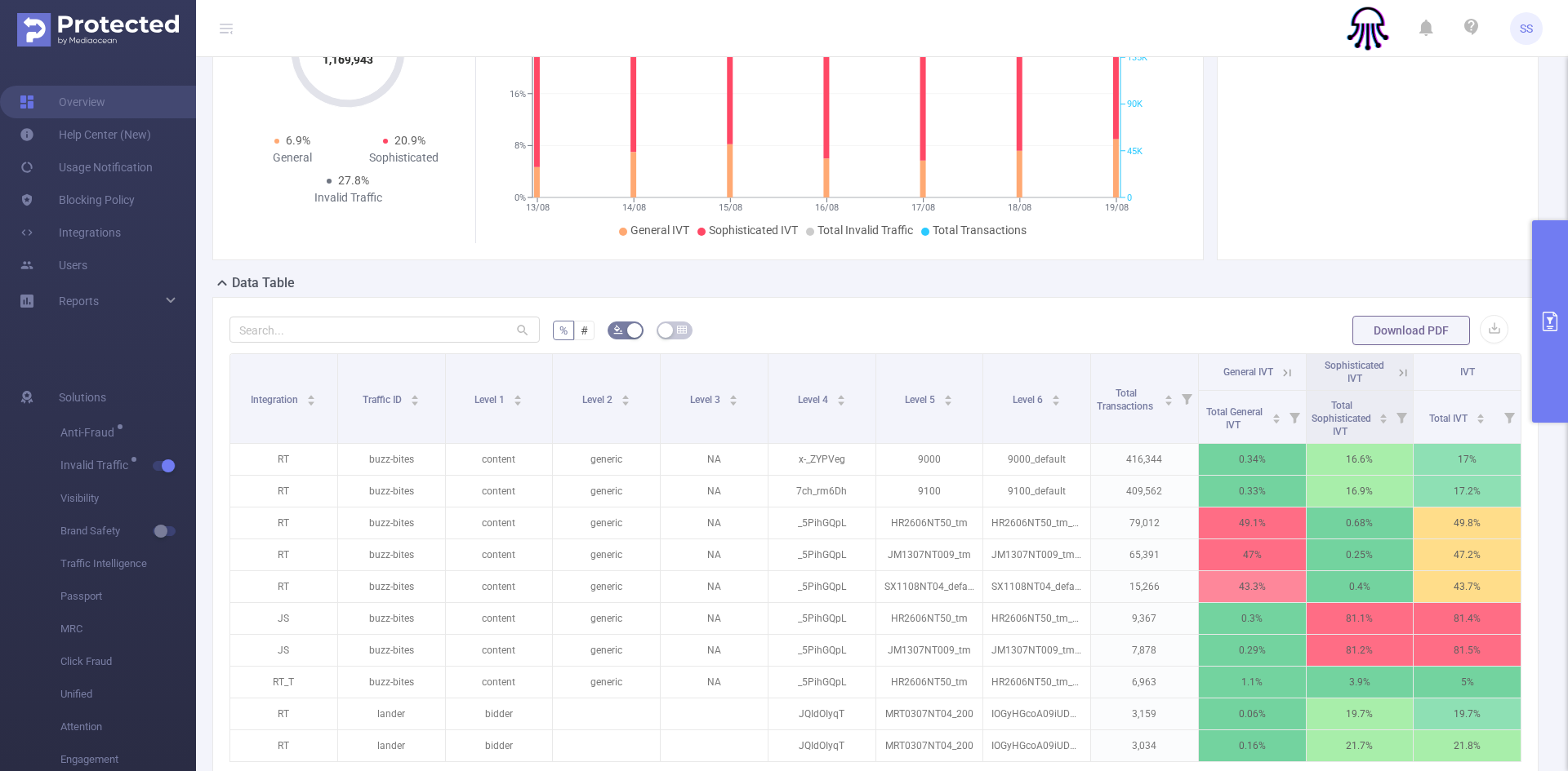
scroll to position [245, 0]
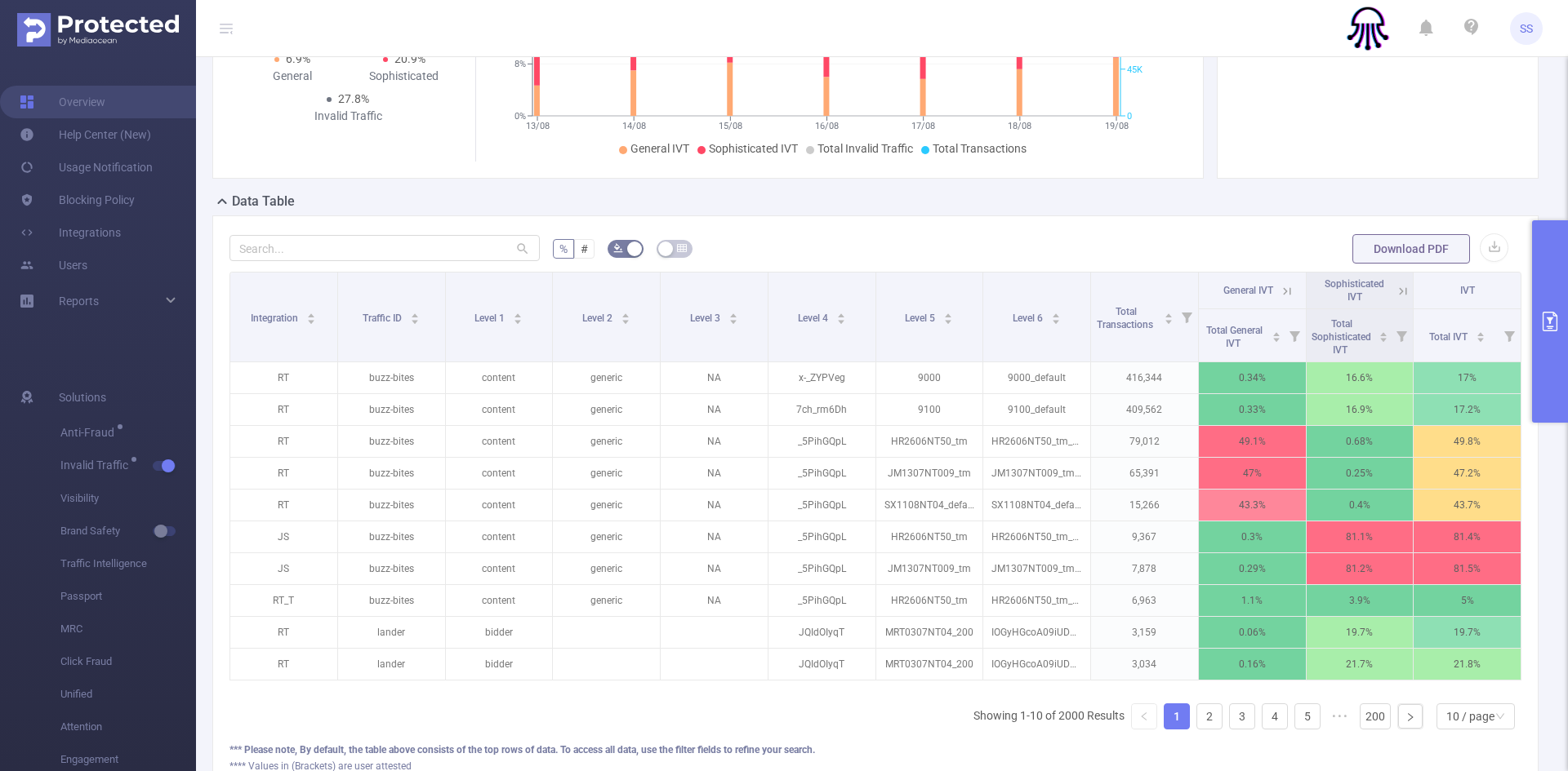
click at [1395, 289] on icon at bounding box center [1402, 290] width 15 height 15
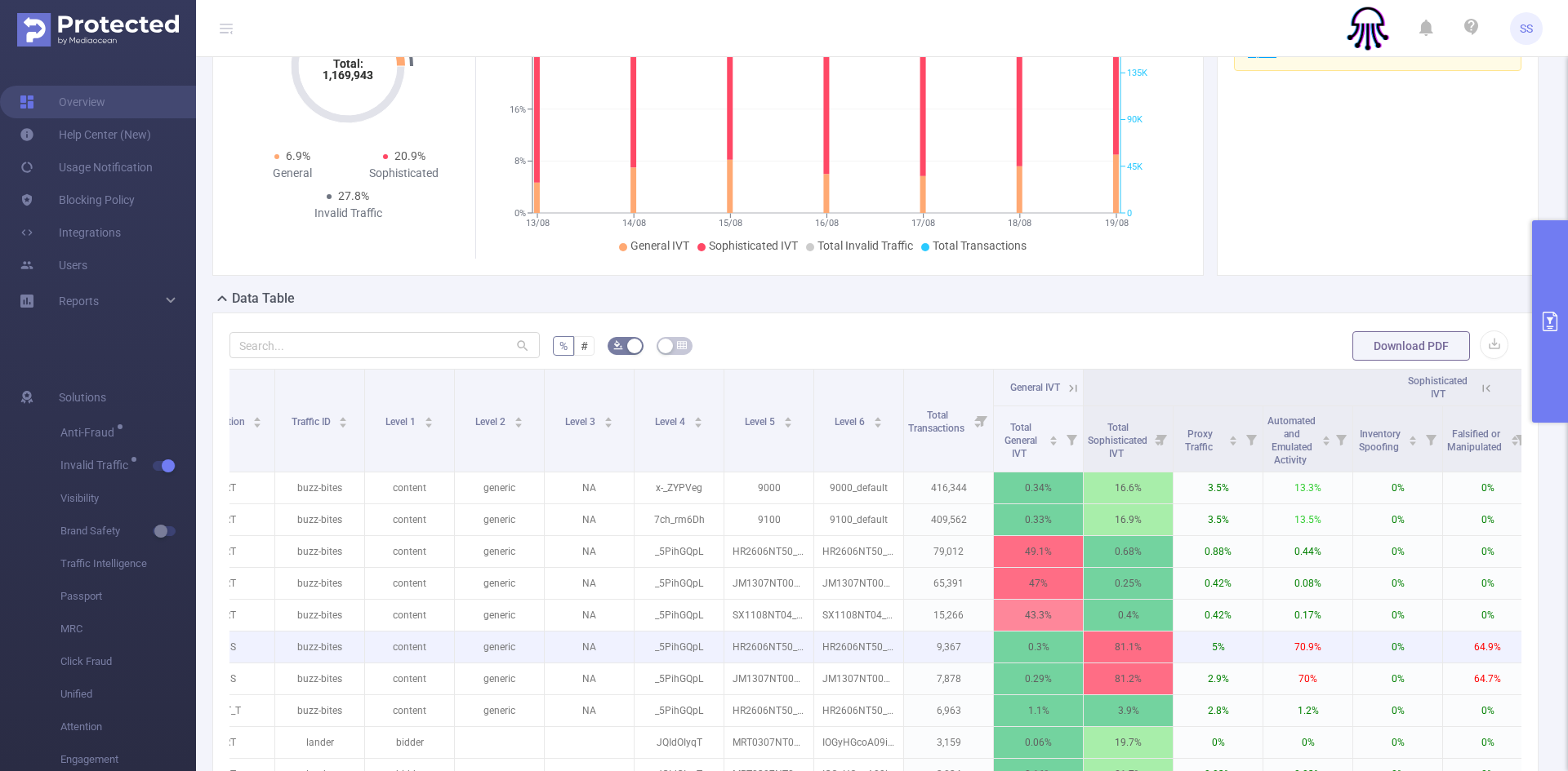
scroll to position [163, 0]
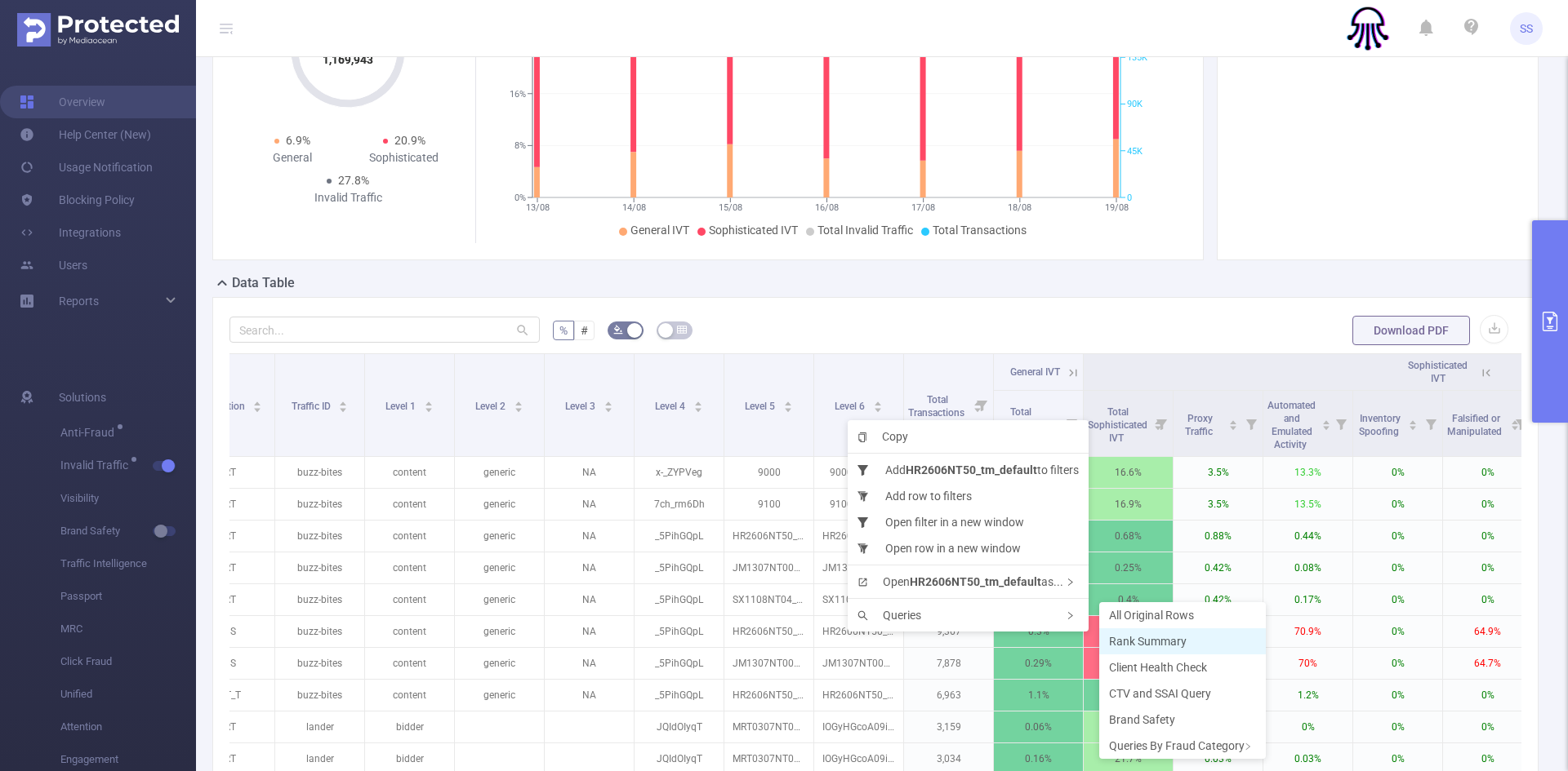
click at [1139, 648] on li "Rank Summary" at bounding box center [1182, 641] width 167 height 26
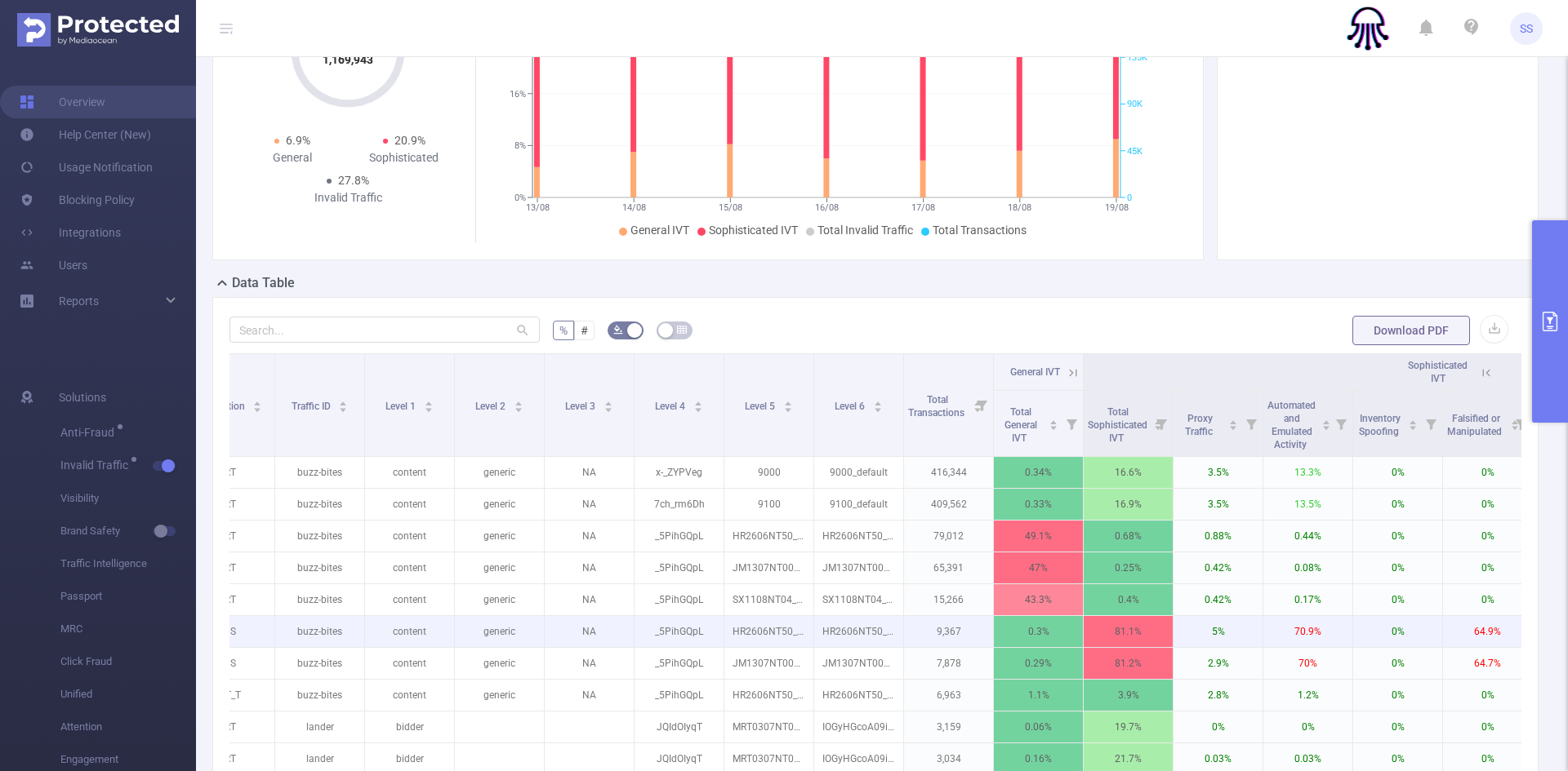
drag, startPoint x: 926, startPoint y: 631, endPoint x: 631, endPoint y: 631, distance: 295.0
click at [631, 631] on p "NA" at bounding box center [589, 632] width 89 height 31
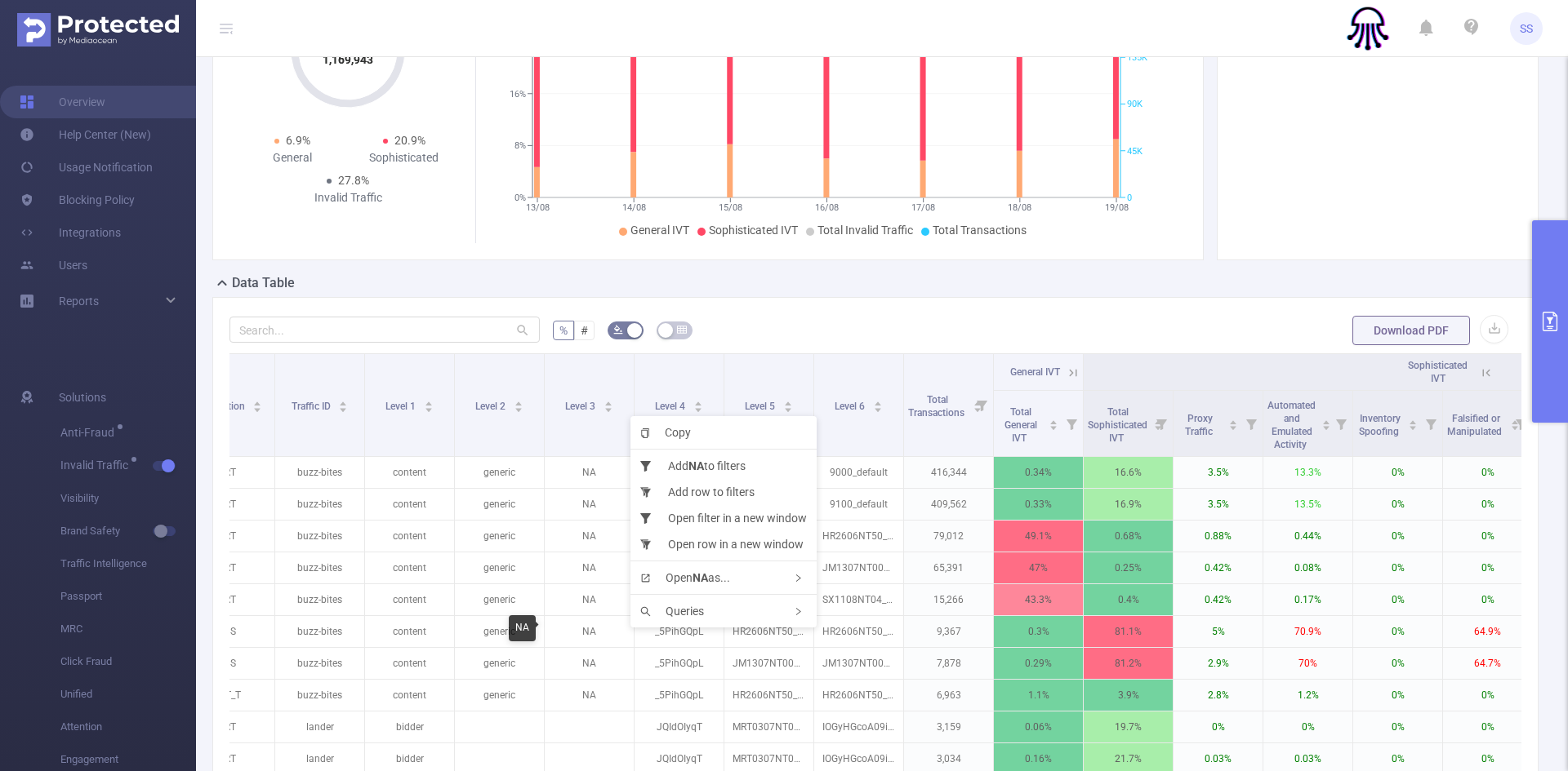
click at [520, 630] on div "NA" at bounding box center [523, 628] width 27 height 26
click at [585, 630] on p "NA" at bounding box center [589, 632] width 89 height 31
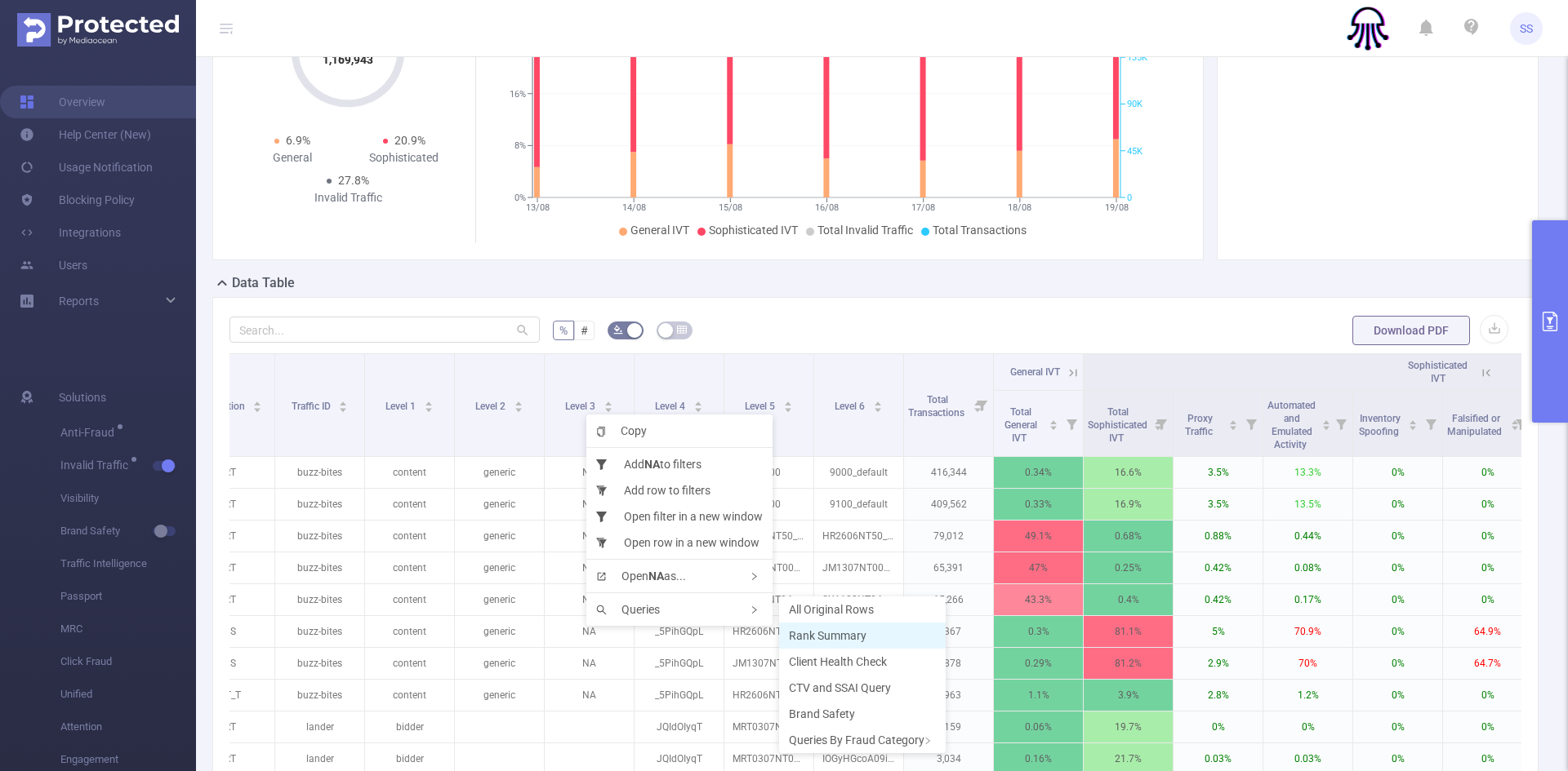
click at [825, 636] on span "Rank Summary" at bounding box center [828, 636] width 78 height 13
